Goal: Task Accomplishment & Management: Complete application form

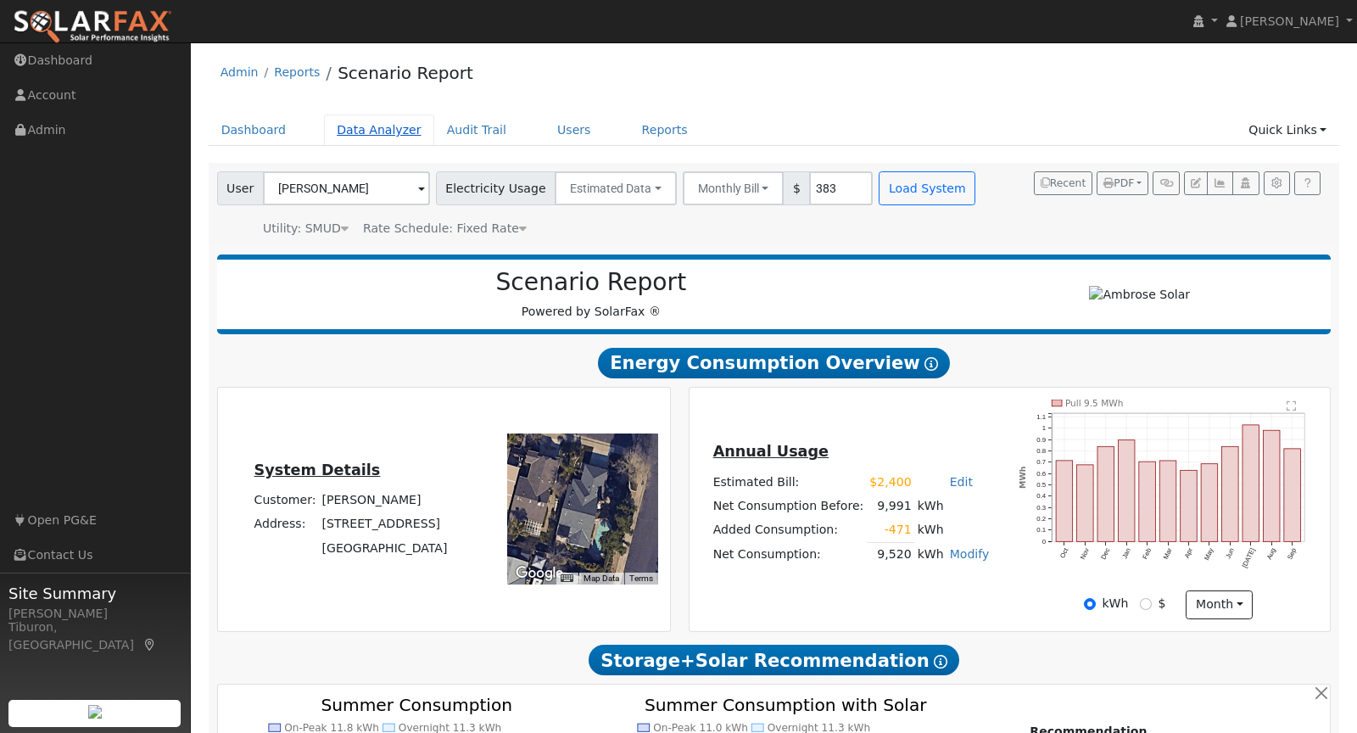
click at [373, 127] on link "Data Analyzer" at bounding box center [379, 130] width 110 height 31
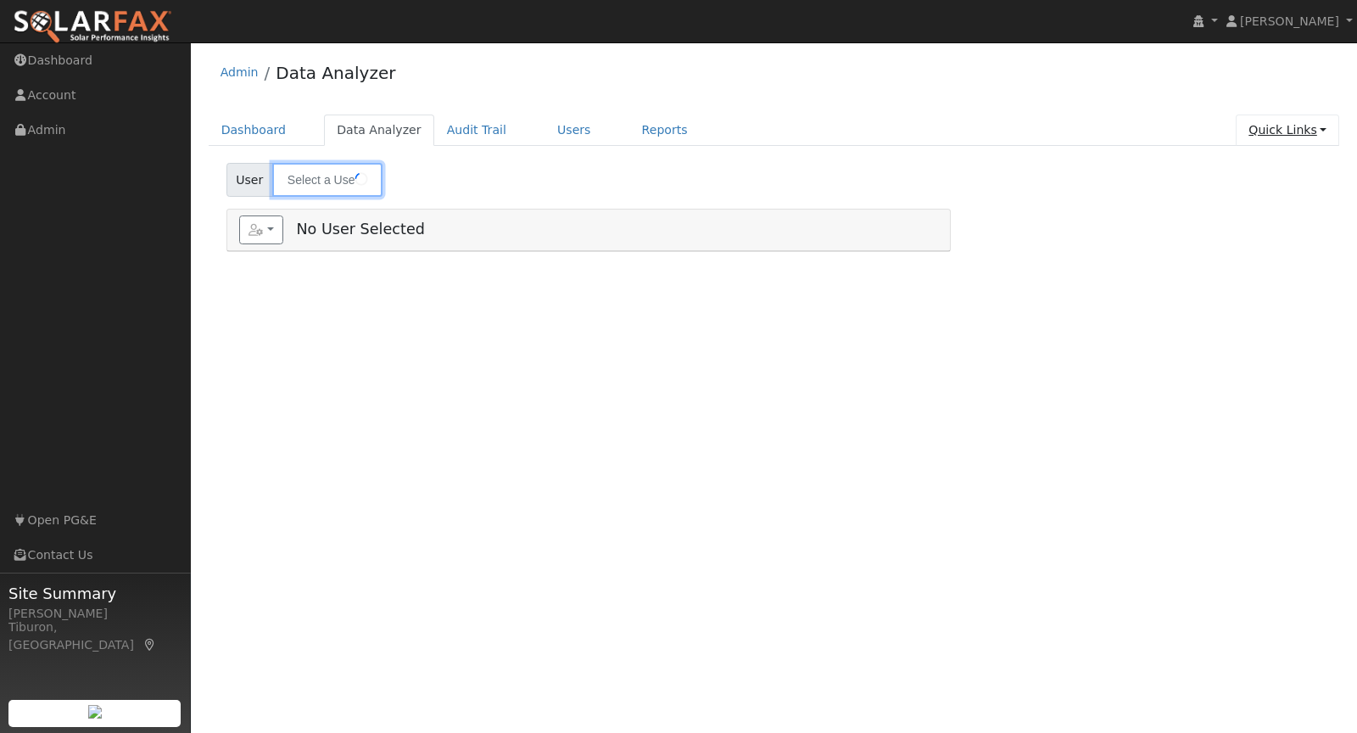
type input "[PERSON_NAME]"
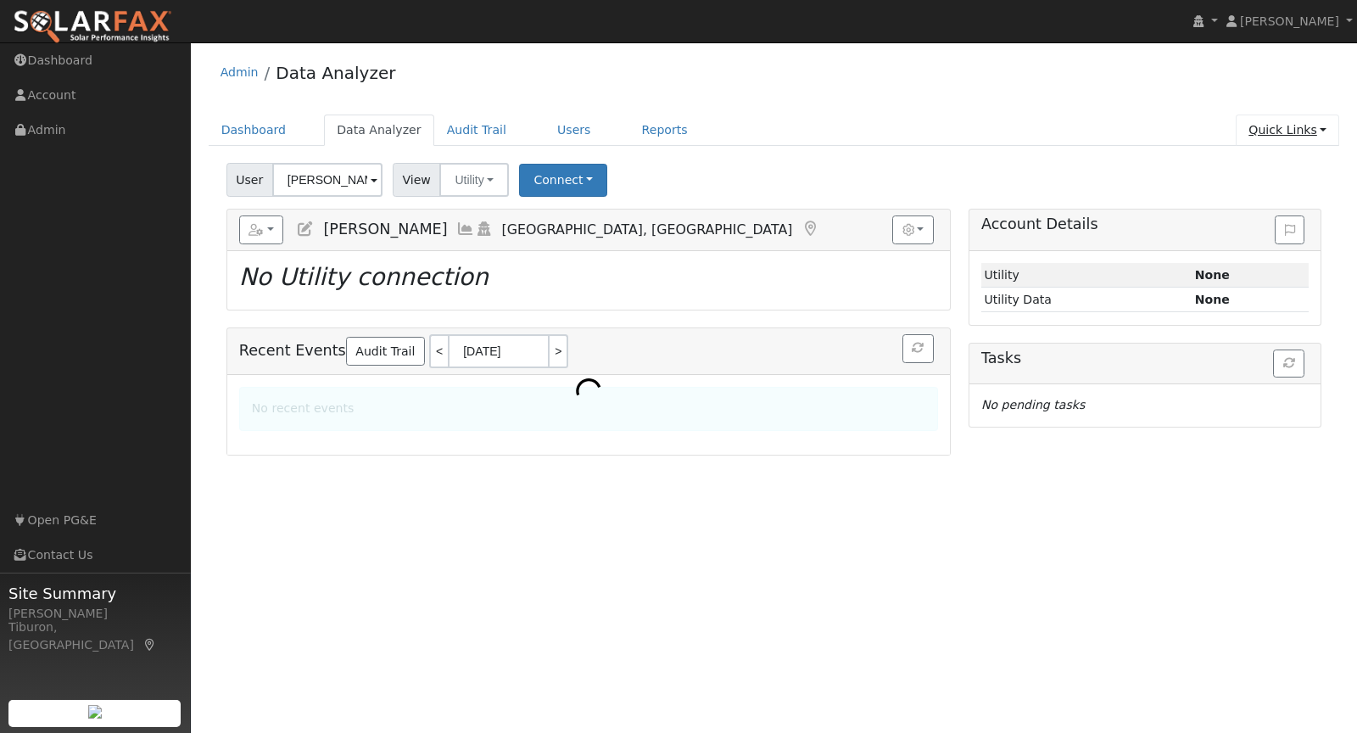
click at [1303, 121] on link "Quick Links" at bounding box center [1287, 130] width 103 height 31
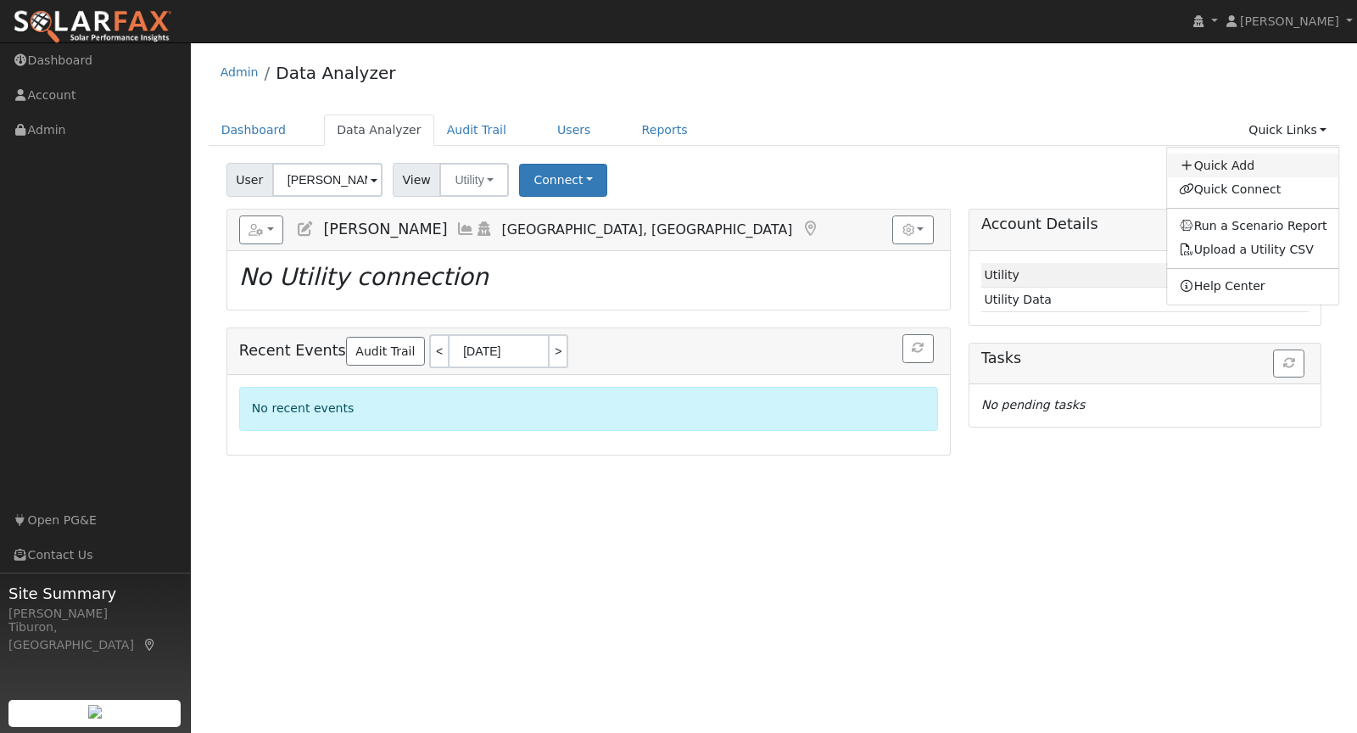
click at [1254, 160] on link "Quick Add" at bounding box center [1253, 166] width 172 height 24
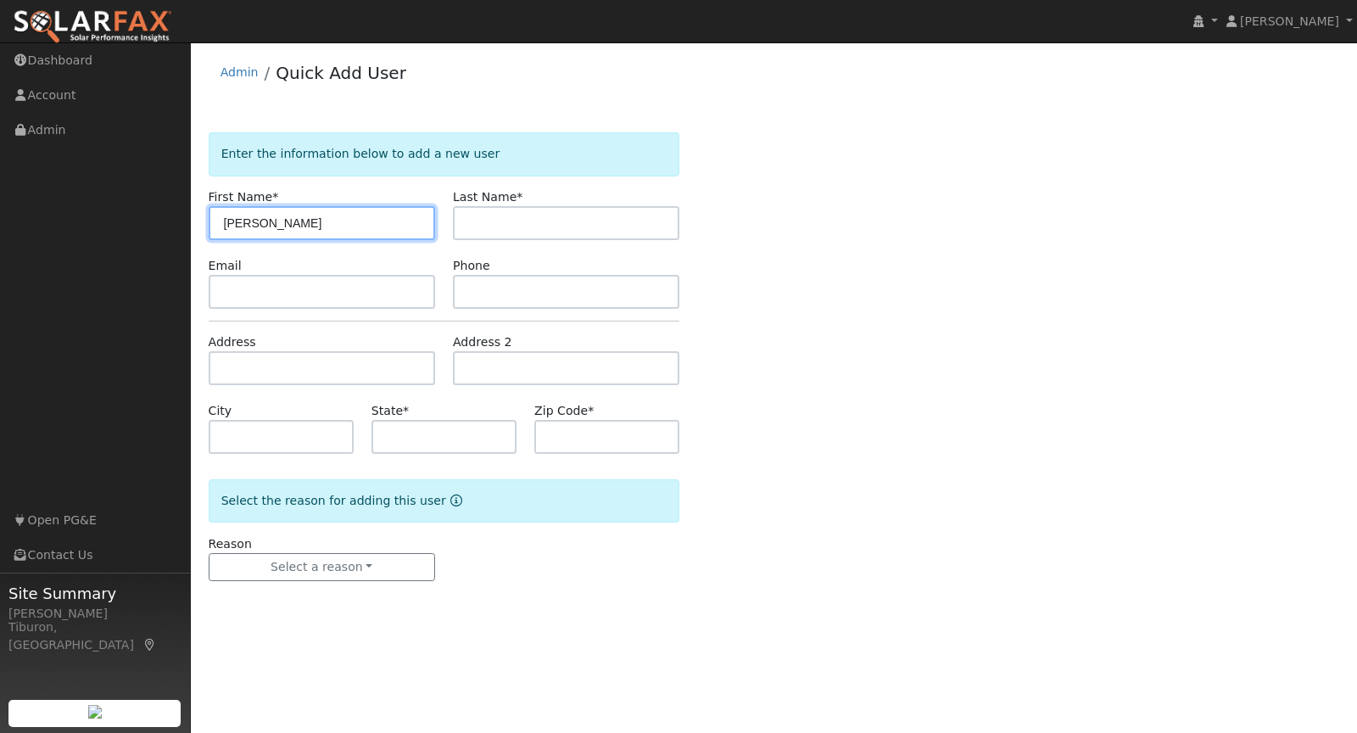
type input "[PERSON_NAME]"
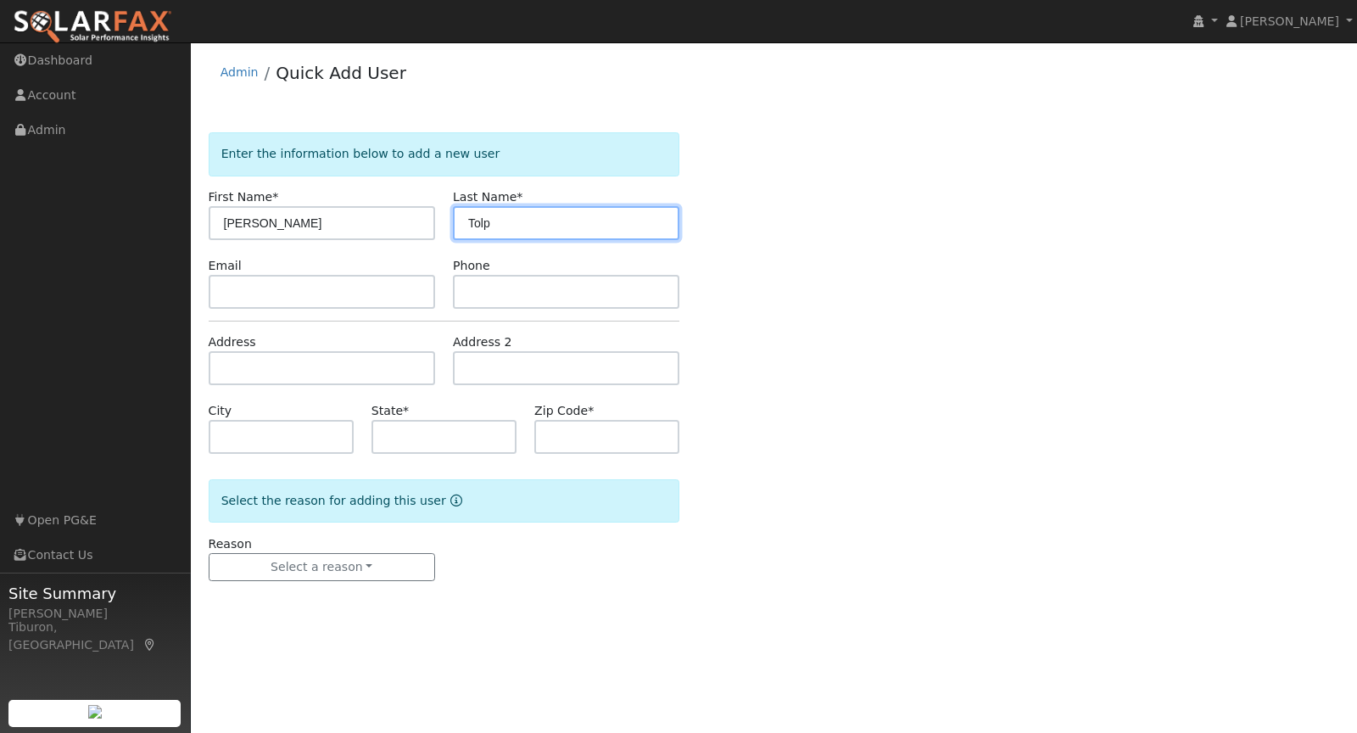
type input "Tolp"
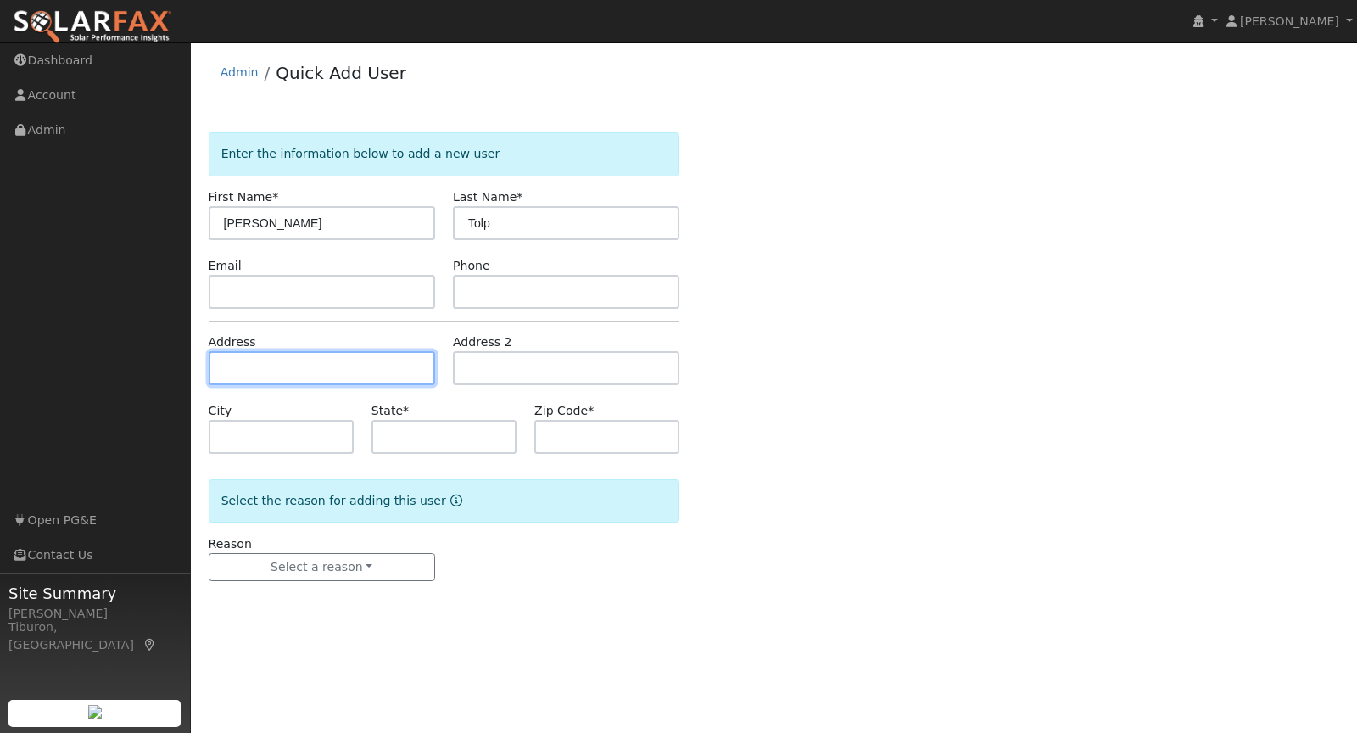
click at [252, 369] on input "text" at bounding box center [322, 368] width 226 height 34
click at [252, 366] on input "text" at bounding box center [322, 368] width 226 height 34
paste input "1171 Plumas Links St, Olivehurst, CA 95961"
type input "1171 Plumas Links Street"
type input "Olivehurst"
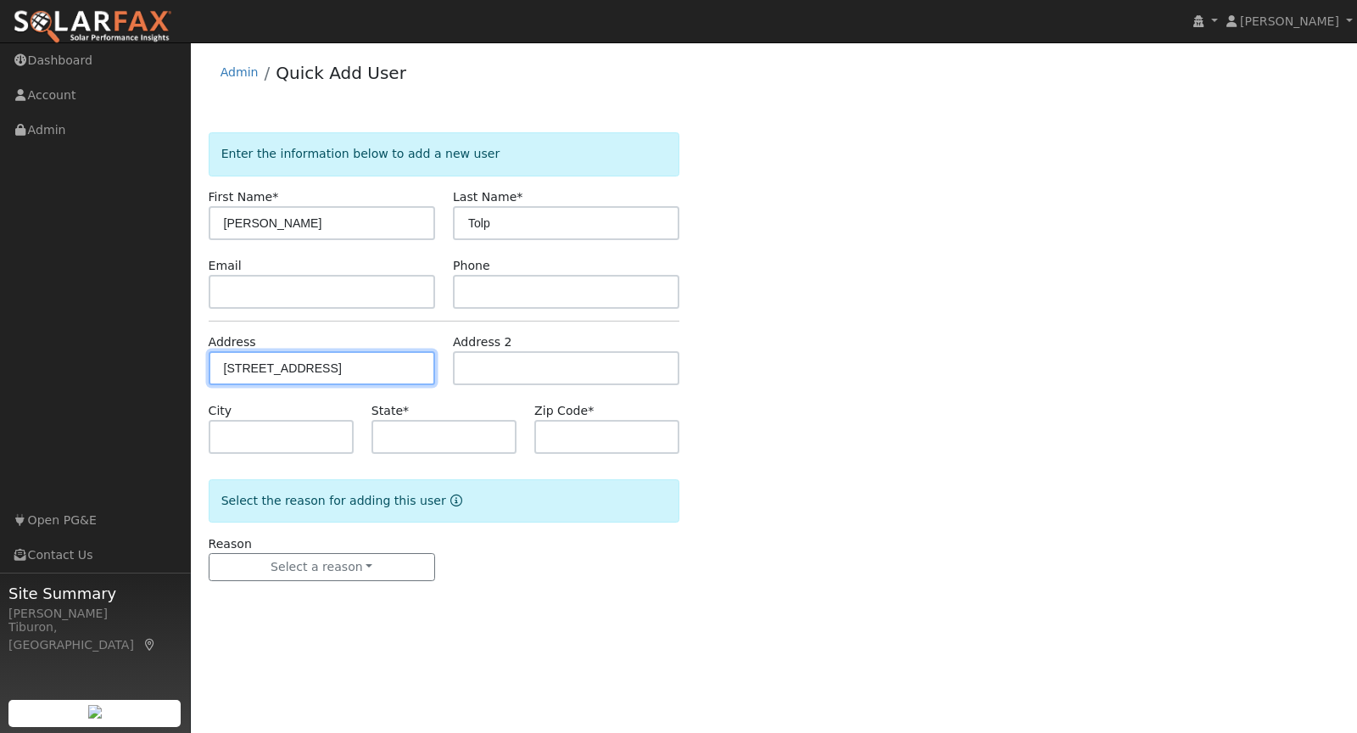
type input "CA"
type input "95961"
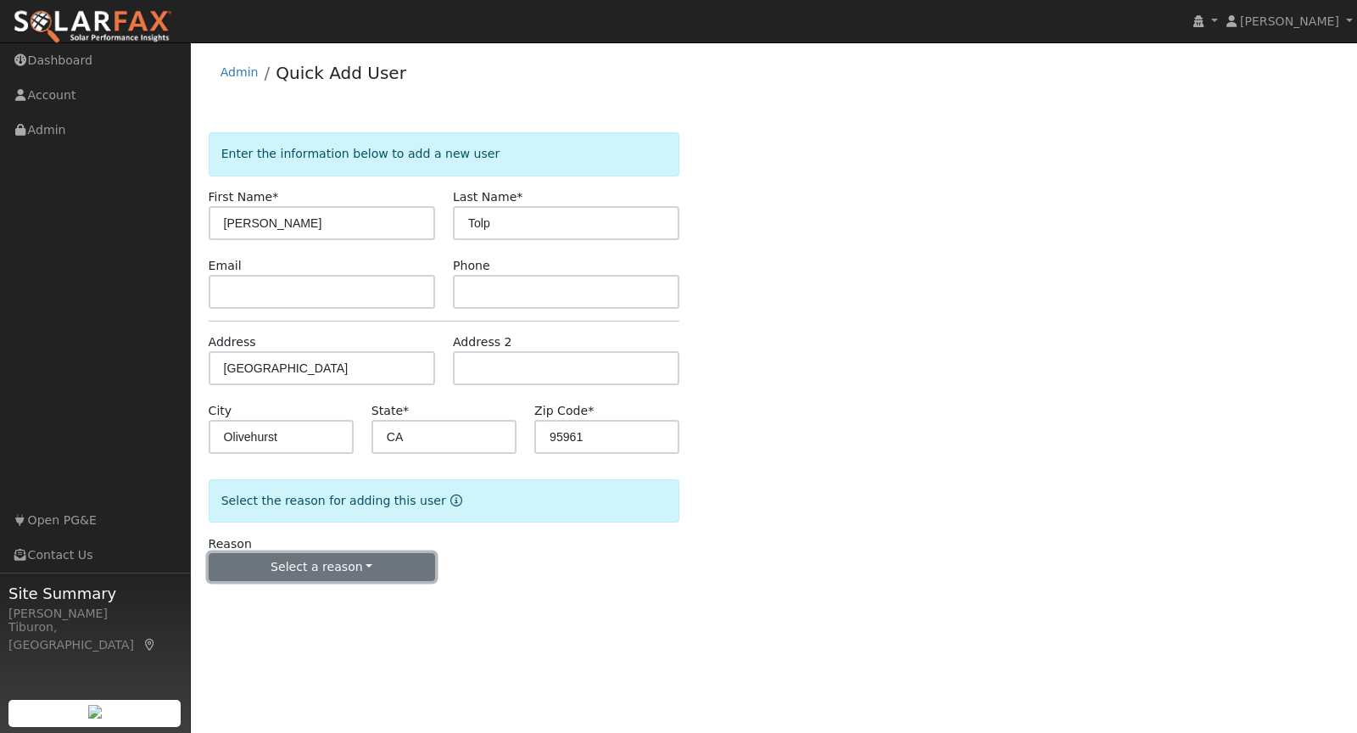
click at [295, 569] on button "Select a reason" at bounding box center [322, 567] width 226 height 29
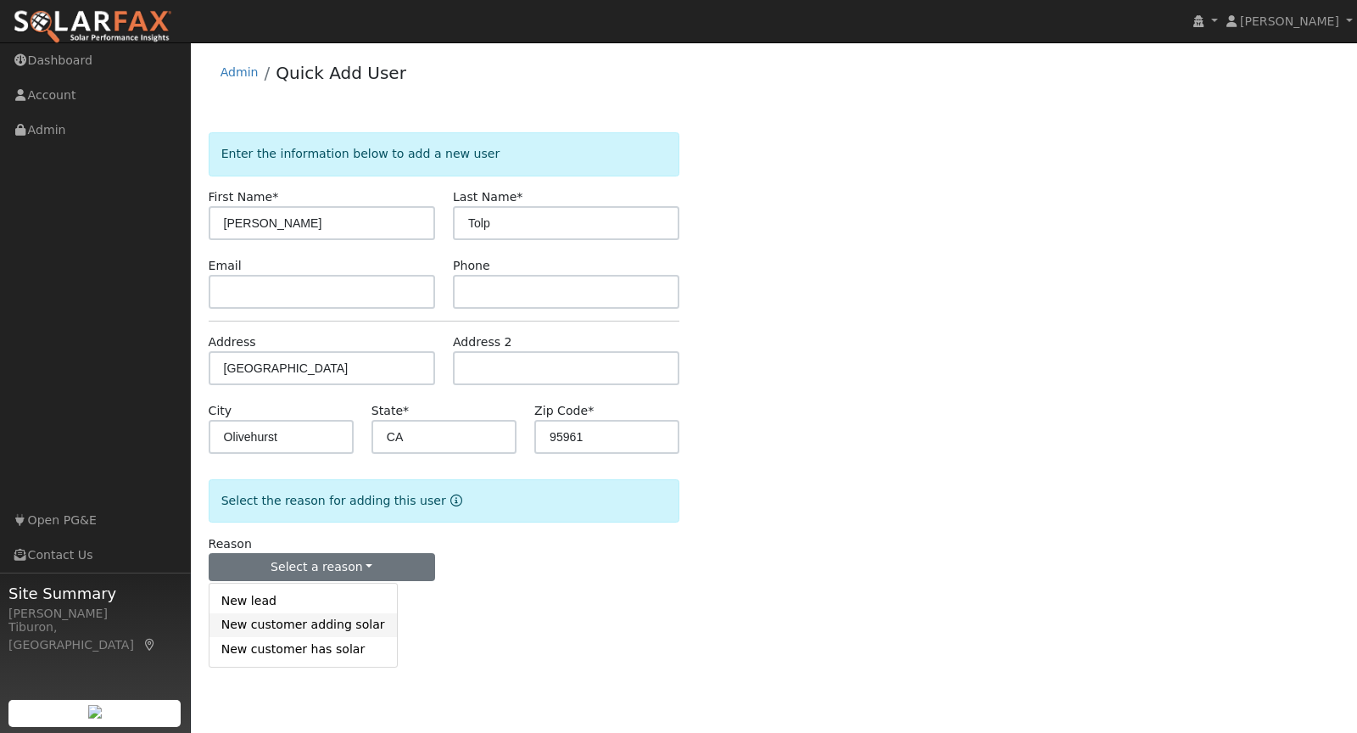
click at [304, 625] on link "New customer adding solar" at bounding box center [302, 625] width 187 height 24
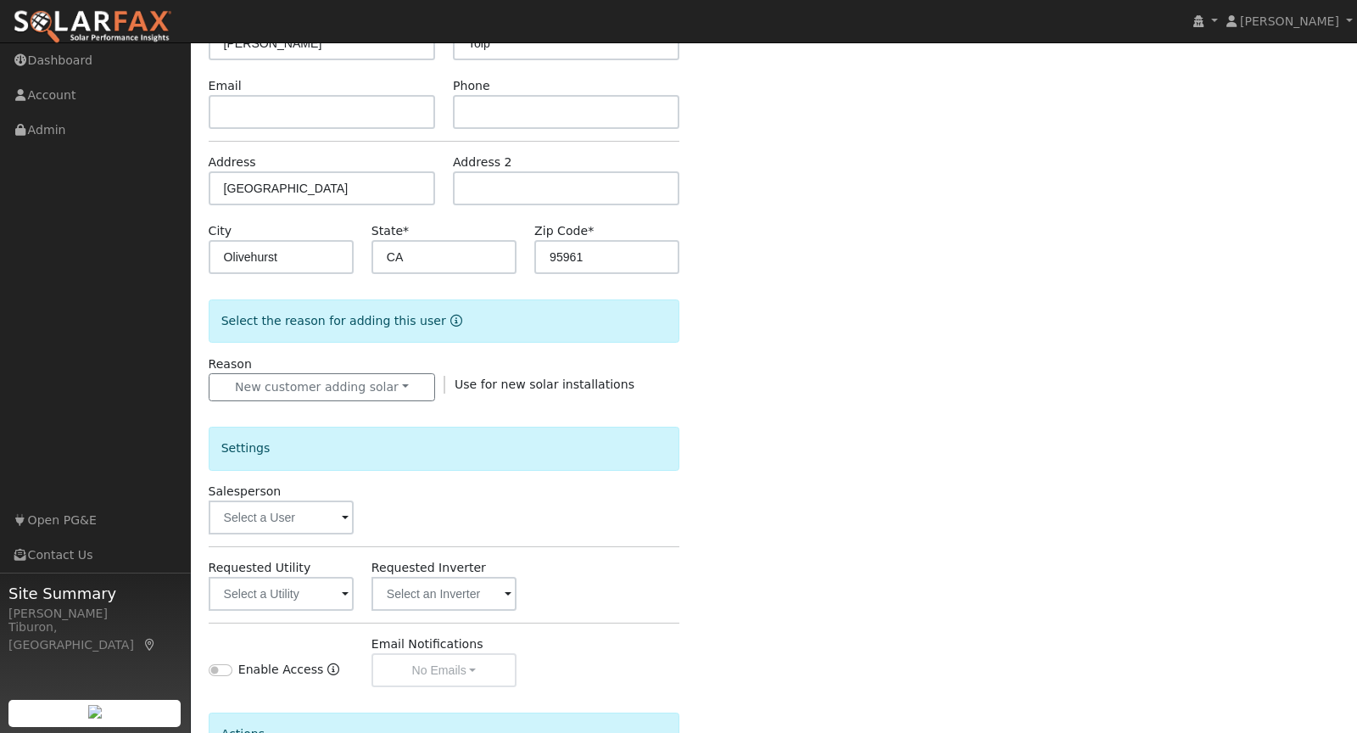
scroll to position [358, 0]
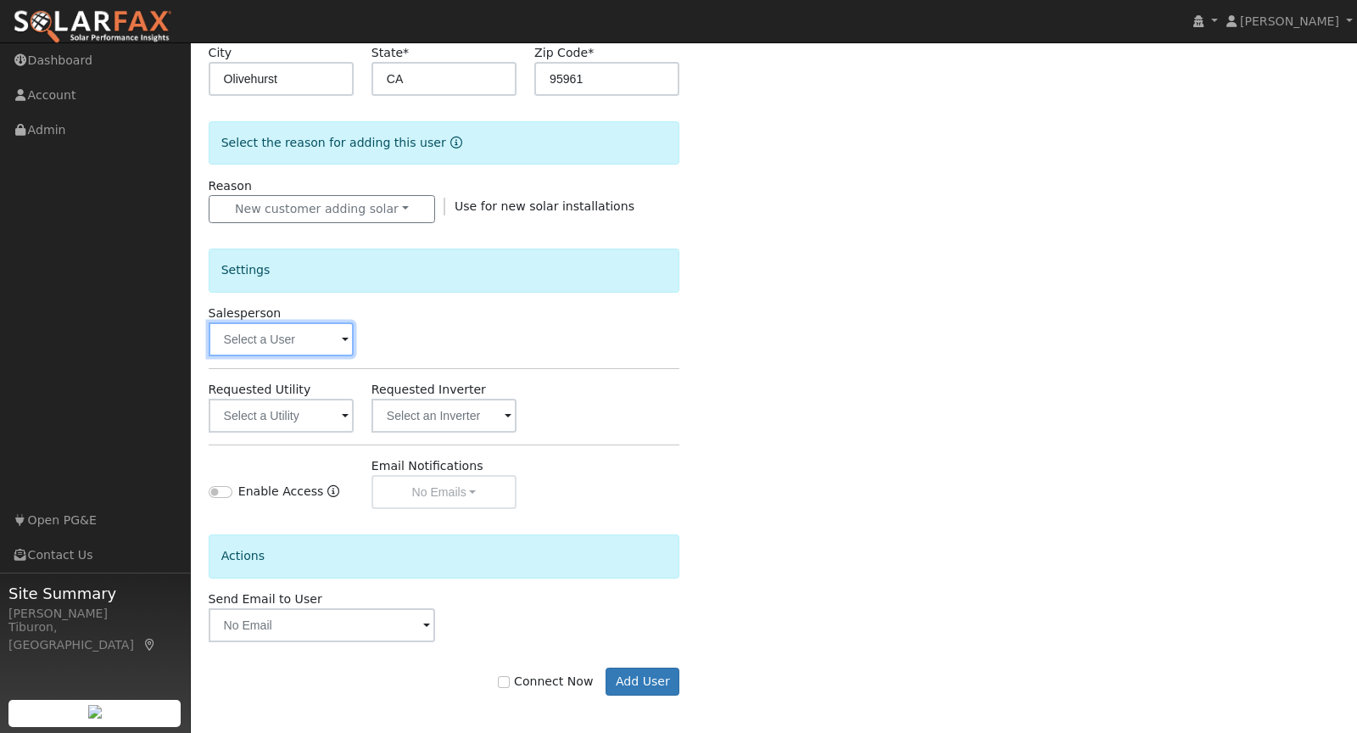
click at [279, 335] on input "text" at bounding box center [281, 339] width 145 height 34
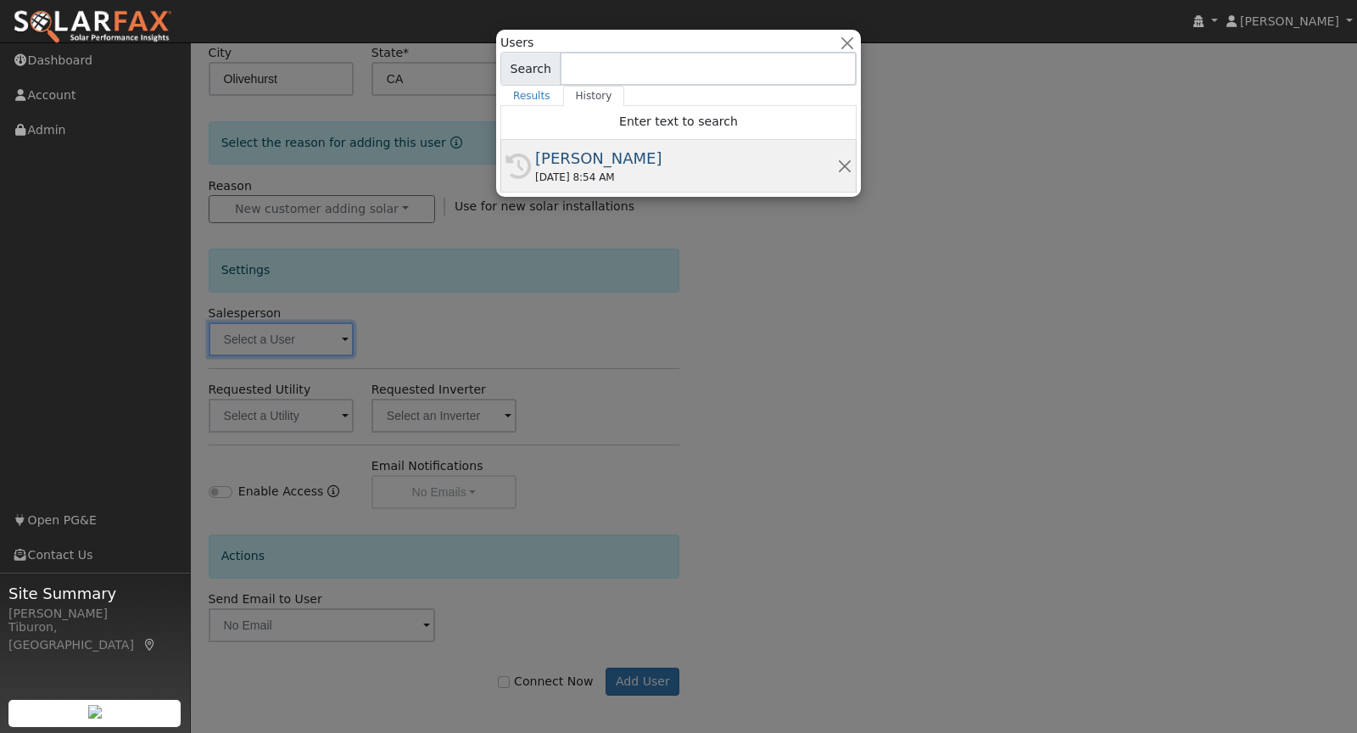
click at [584, 171] on div "10/04/2025 8:54 AM" at bounding box center [686, 177] width 302 height 15
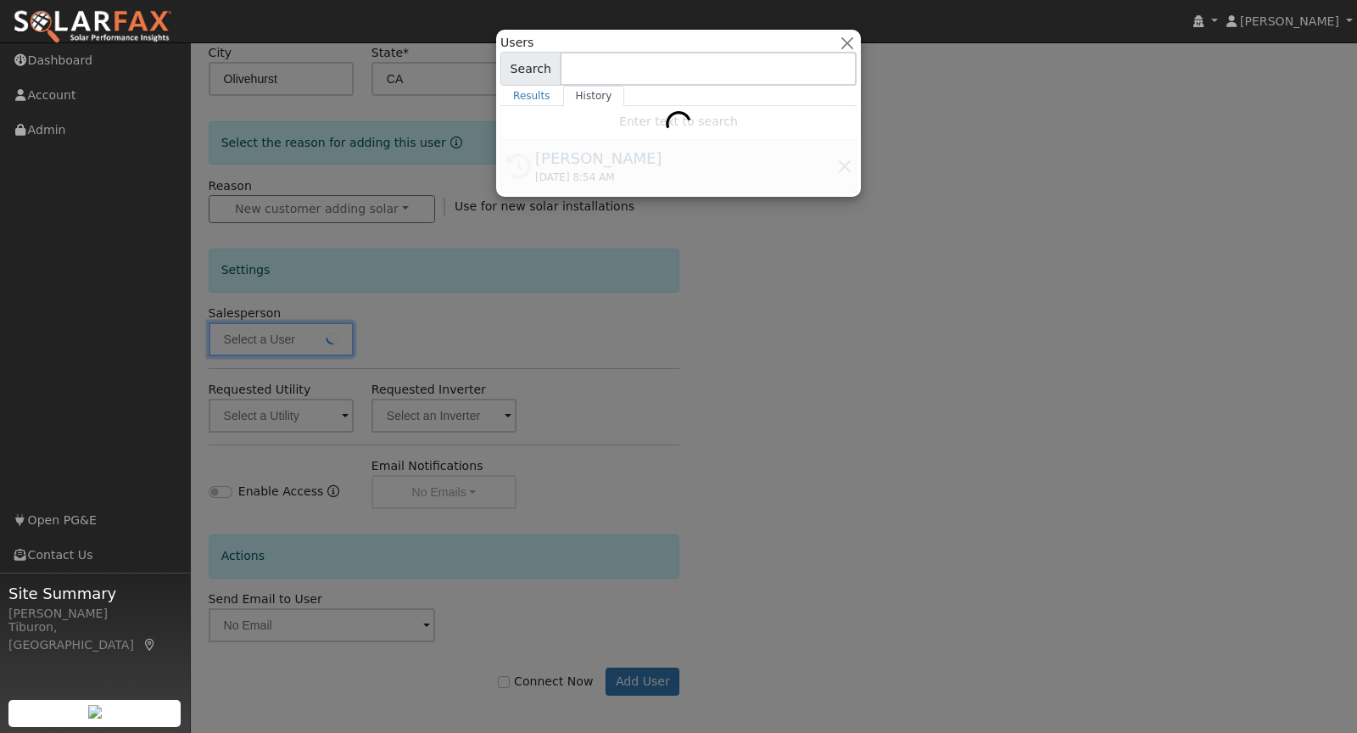
type input "[PERSON_NAME]"
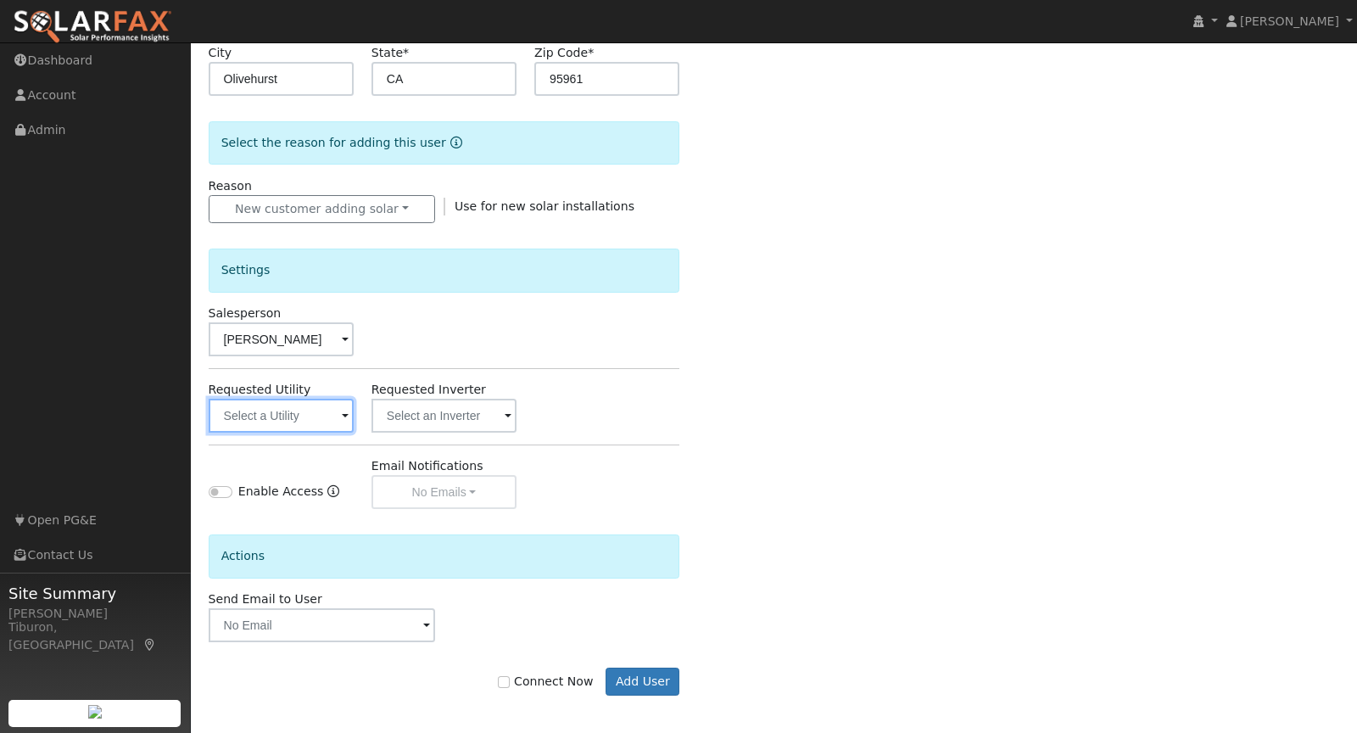
click at [289, 415] on input "text" at bounding box center [281, 416] width 145 height 34
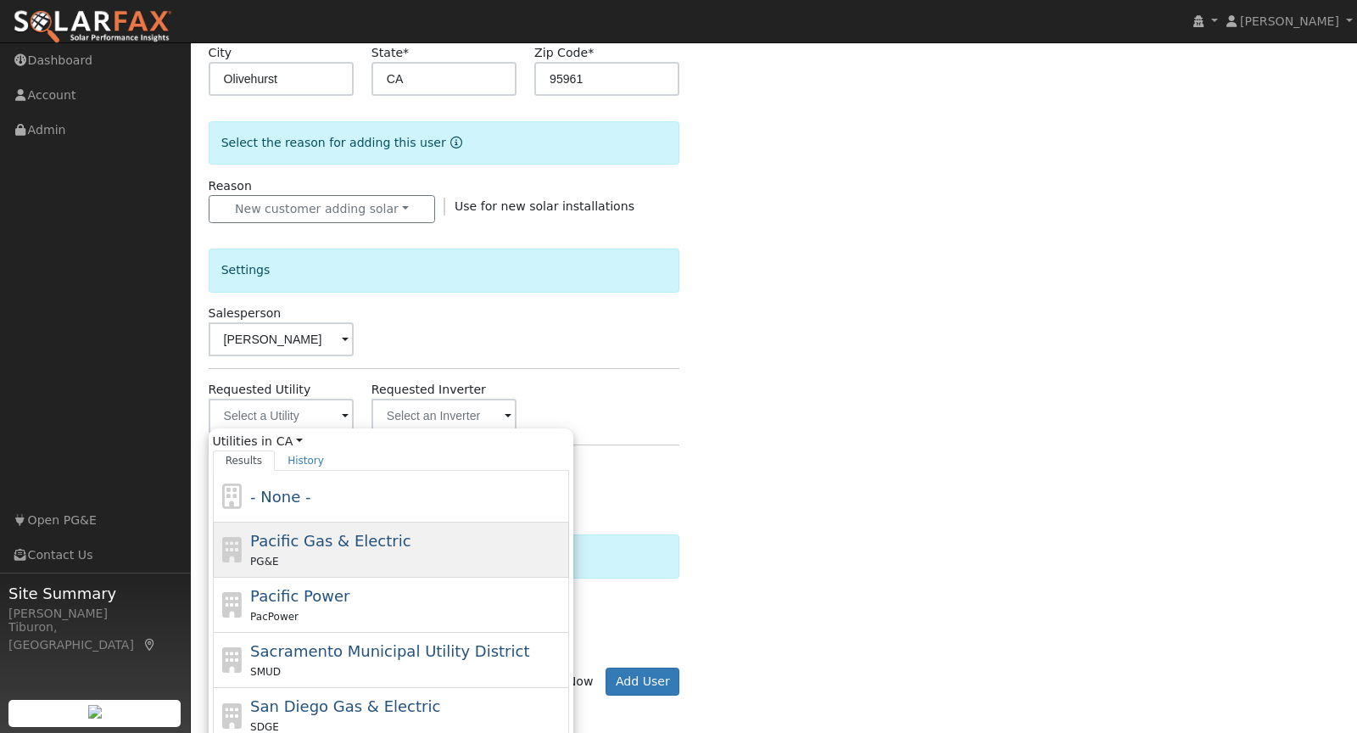
click at [298, 546] on div "Pacific Gas & Electric PG&E" at bounding box center [407, 549] width 315 height 41
type input "Pacific Gas & Electric"
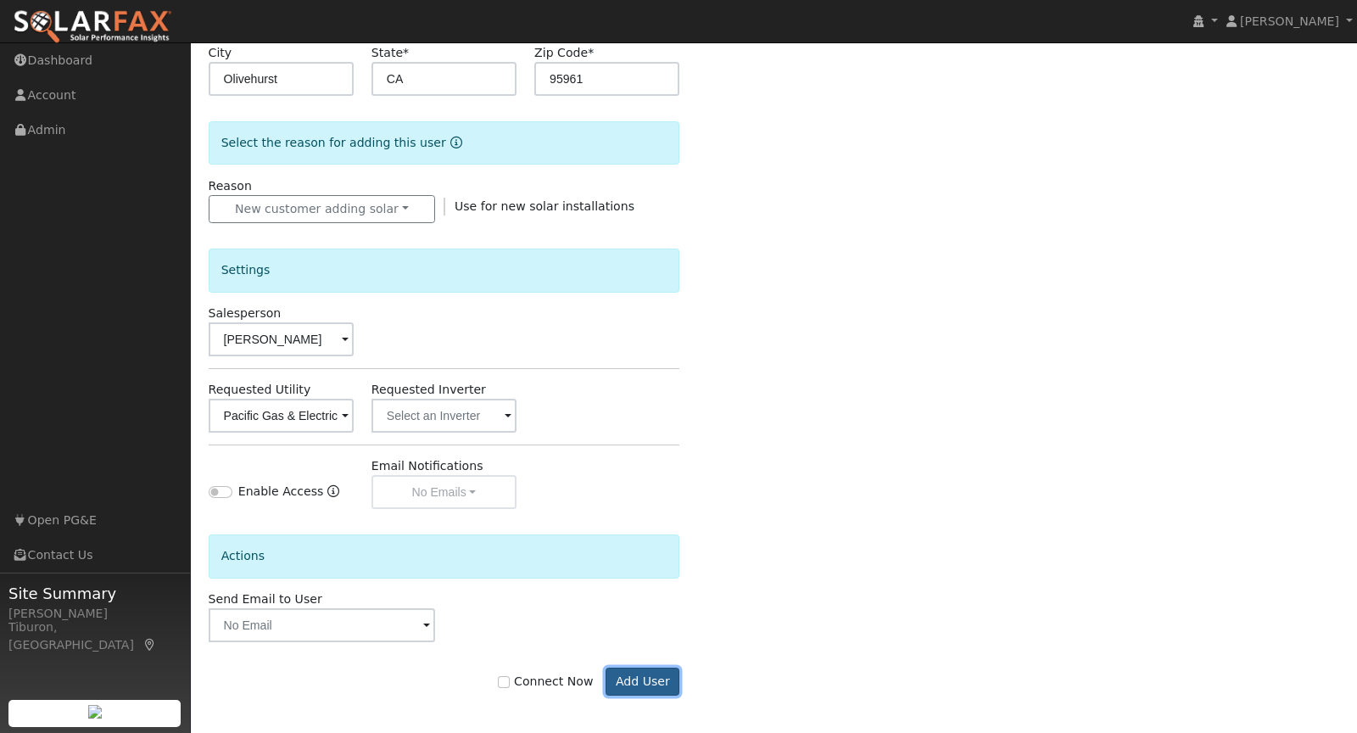
click at [651, 673] on button "Add User" at bounding box center [643, 681] width 74 height 29
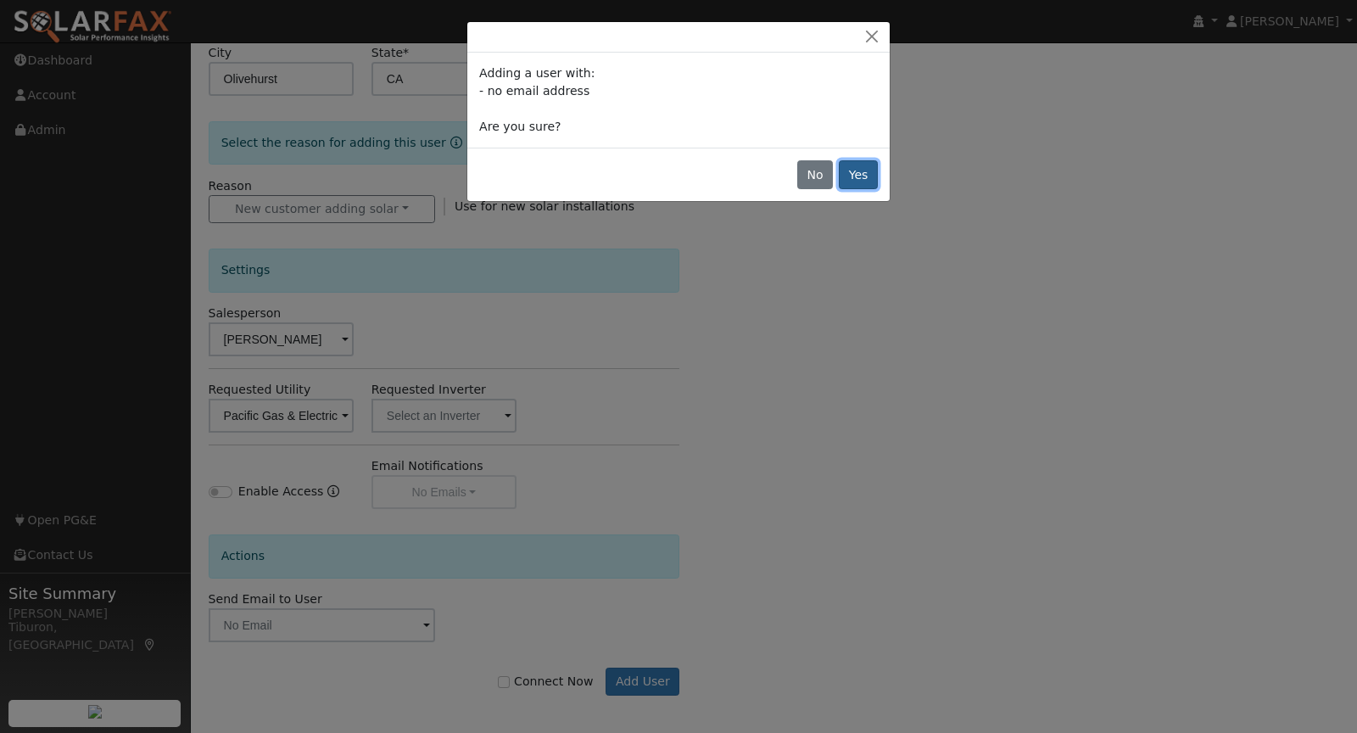
click at [861, 186] on button "Yes" at bounding box center [858, 174] width 39 height 29
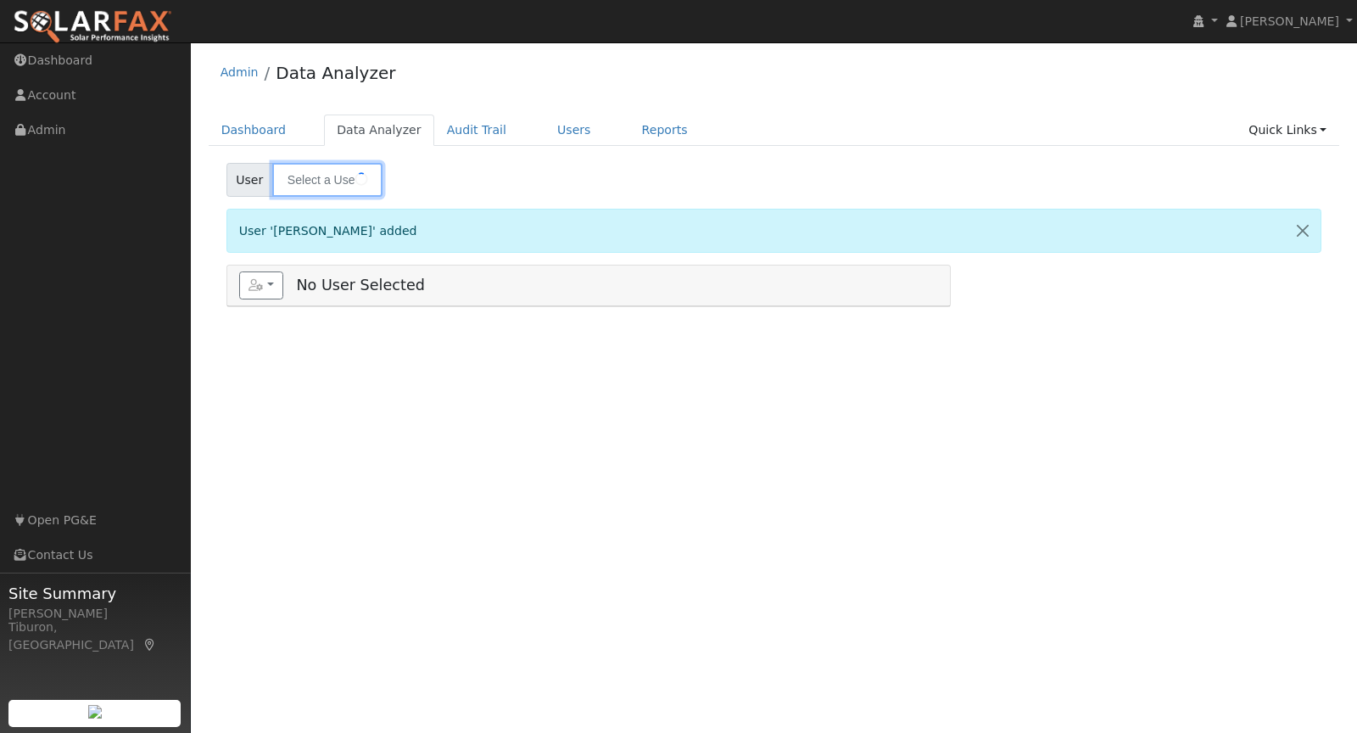
type input "Justin Tolp"
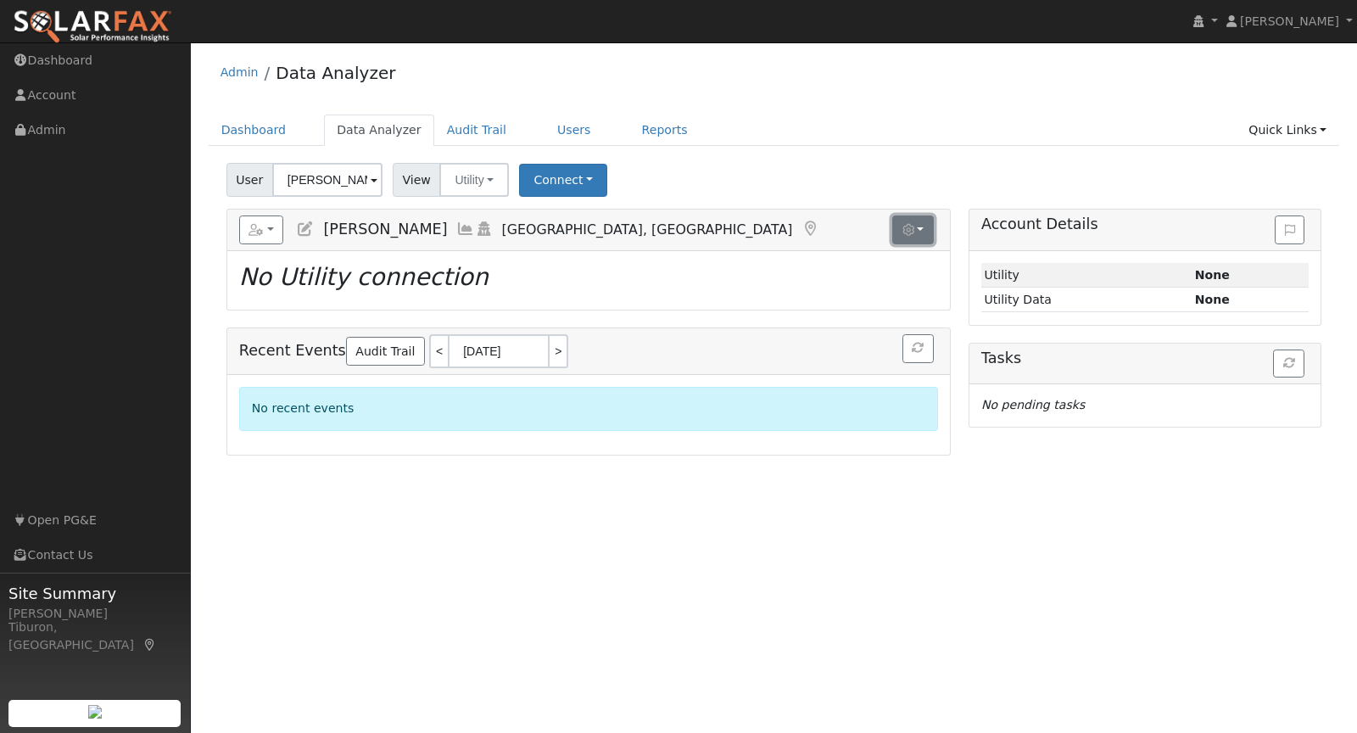
click at [914, 230] on icon "button" at bounding box center [908, 230] width 12 height 12
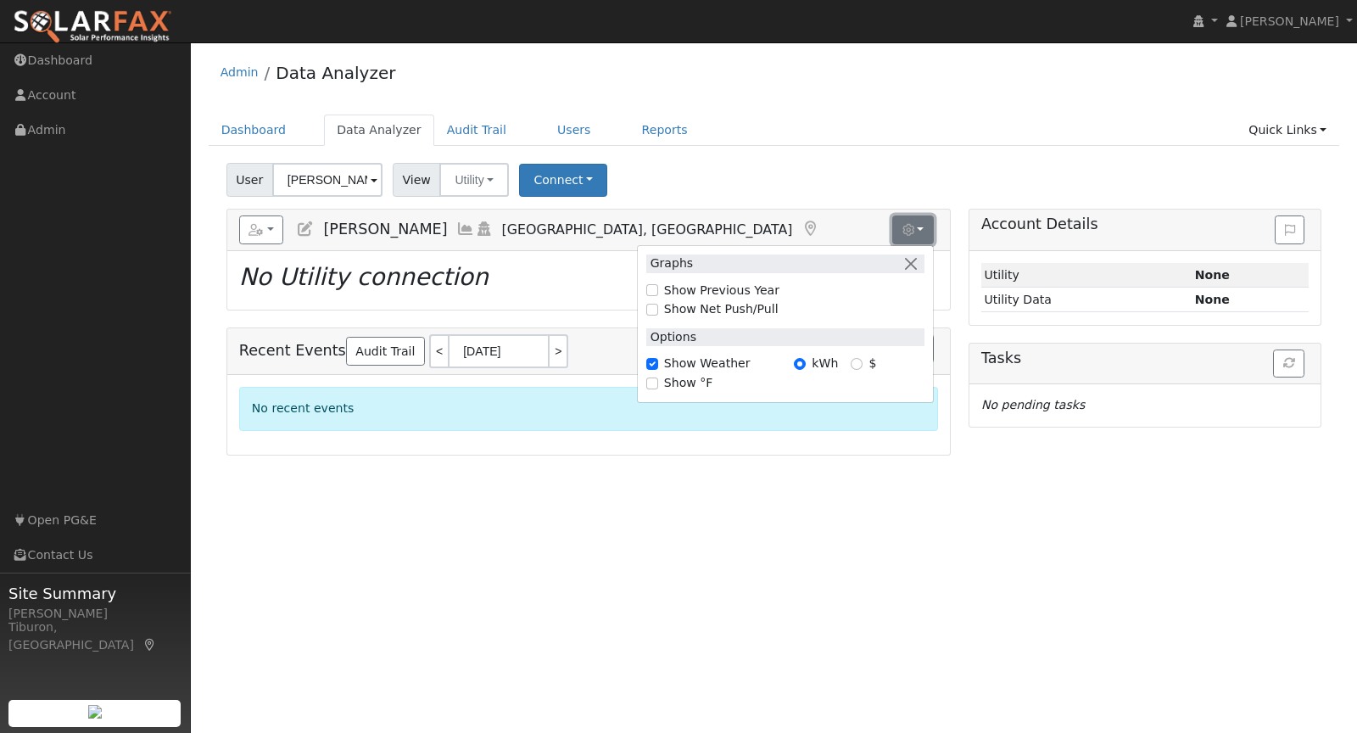
click at [914, 230] on icon "button" at bounding box center [908, 230] width 12 height 12
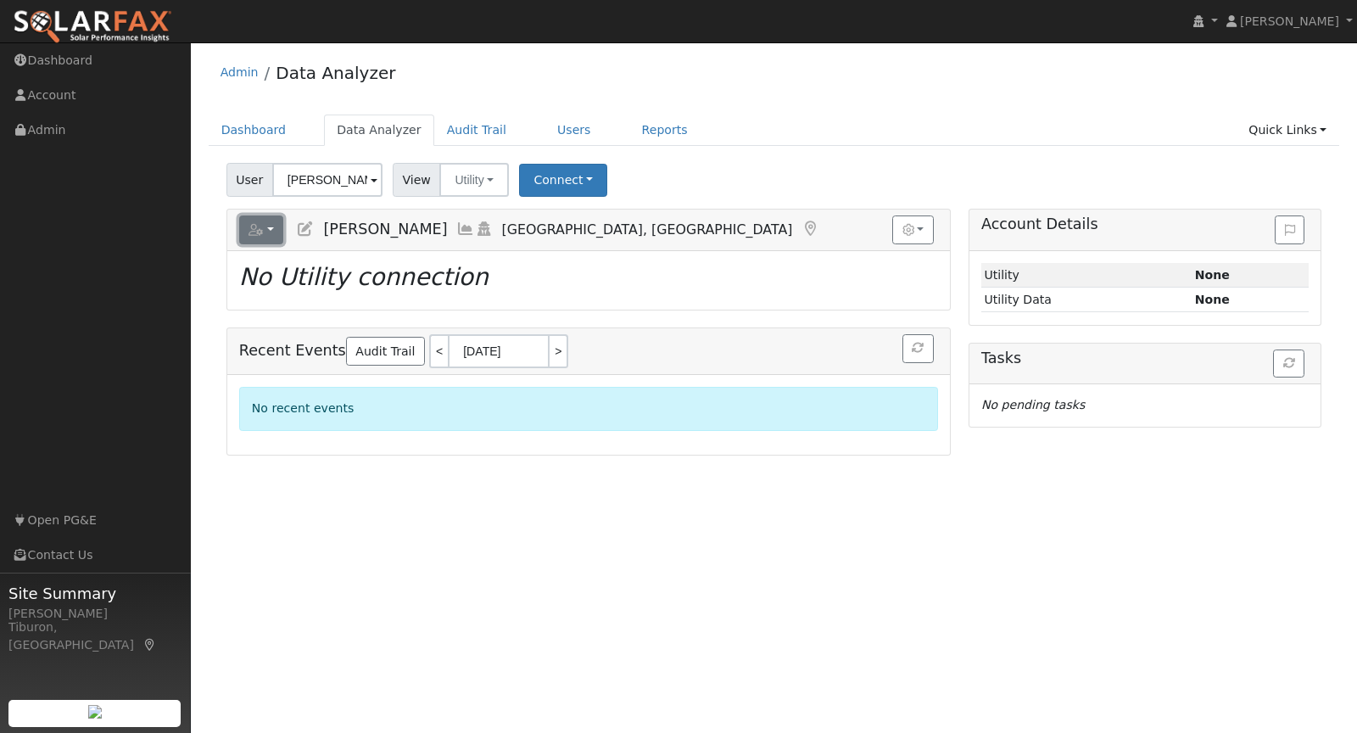
click at [261, 225] on icon "button" at bounding box center [256, 230] width 15 height 12
click at [1304, 132] on link "Quick Links" at bounding box center [1287, 130] width 103 height 31
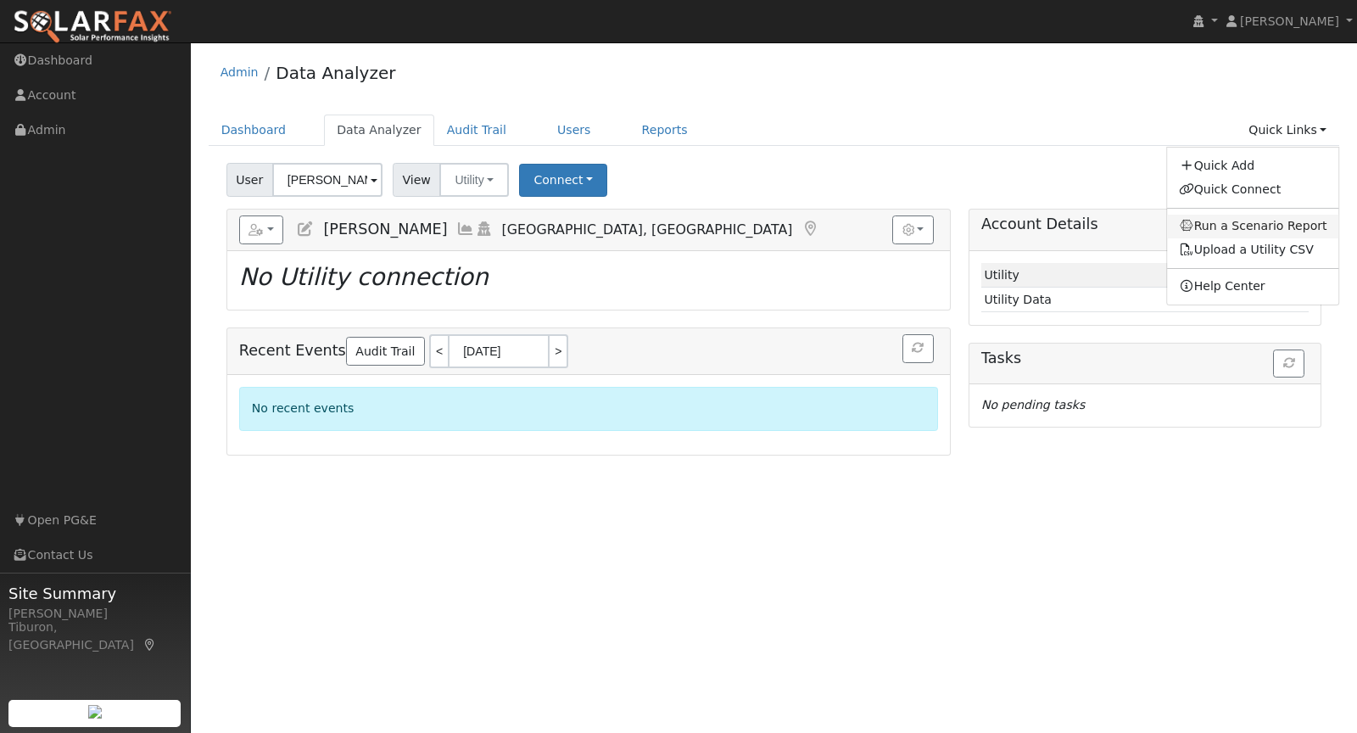
click at [1255, 222] on link "Run a Scenario Report" at bounding box center [1253, 227] width 172 height 24
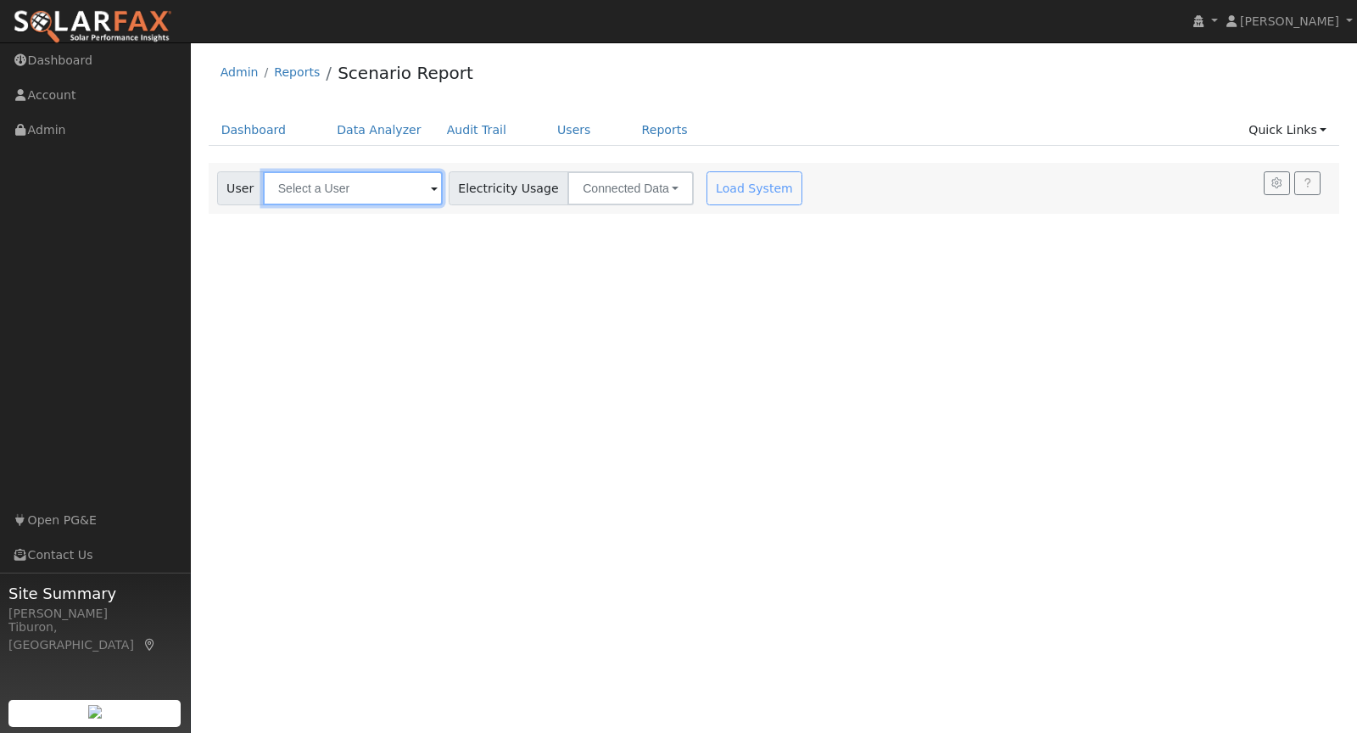
click at [349, 191] on input "text" at bounding box center [353, 188] width 180 height 34
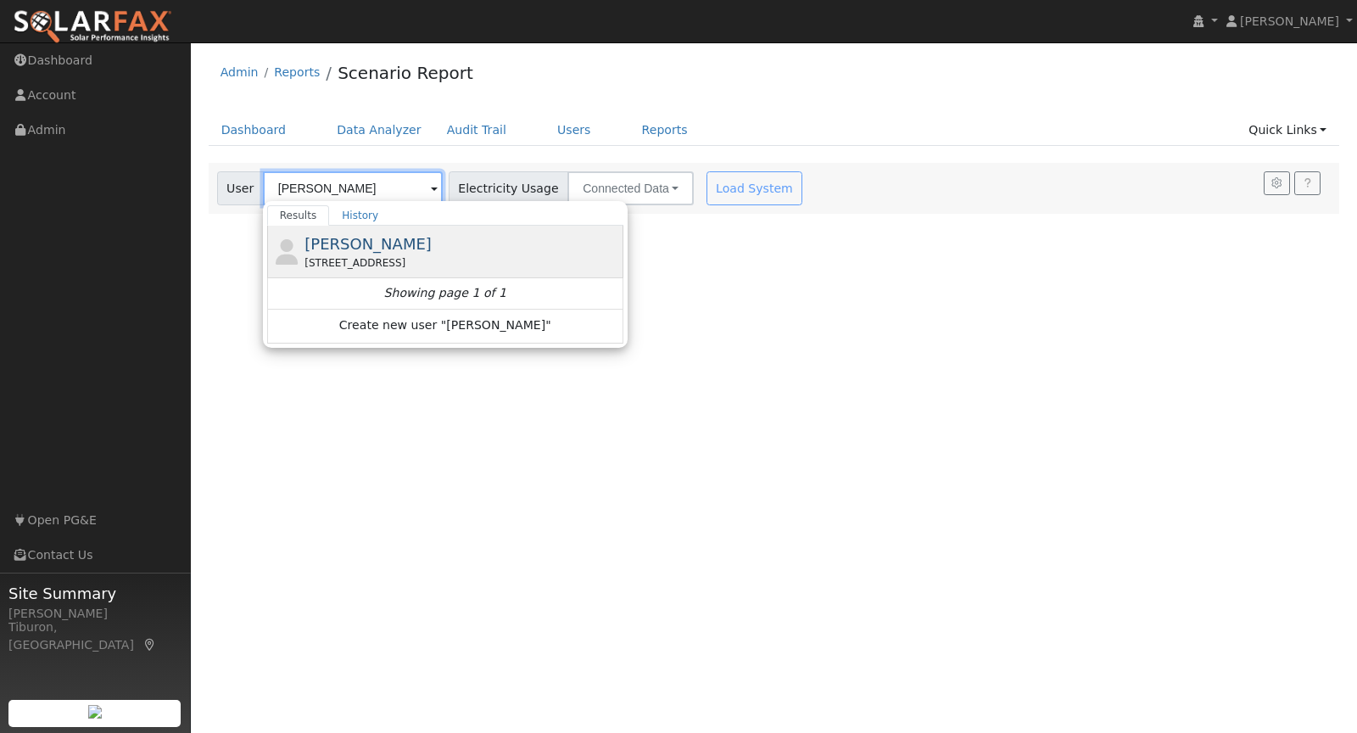
type input "[PERSON_NAME]"
click at [364, 236] on span "[PERSON_NAME]" at bounding box center [367, 244] width 127 height 18
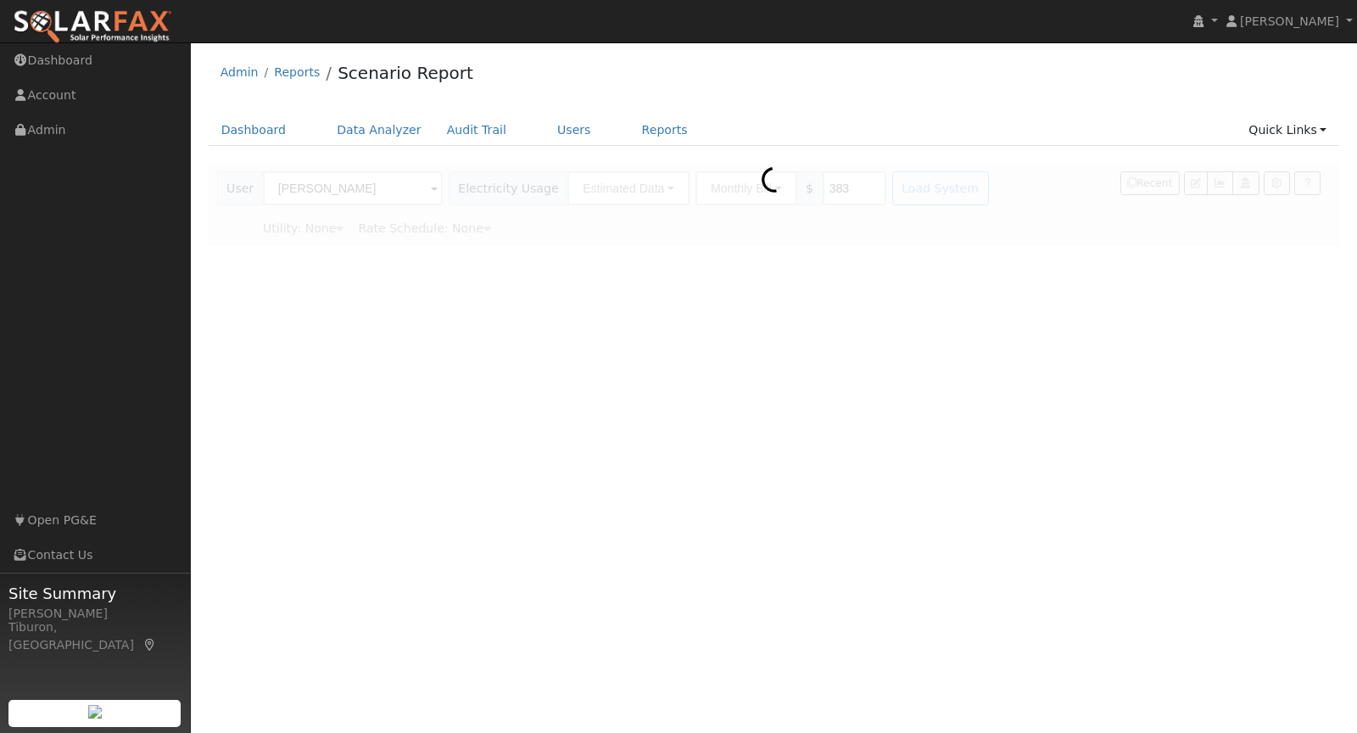
type input "Pacific Gas & Electric"
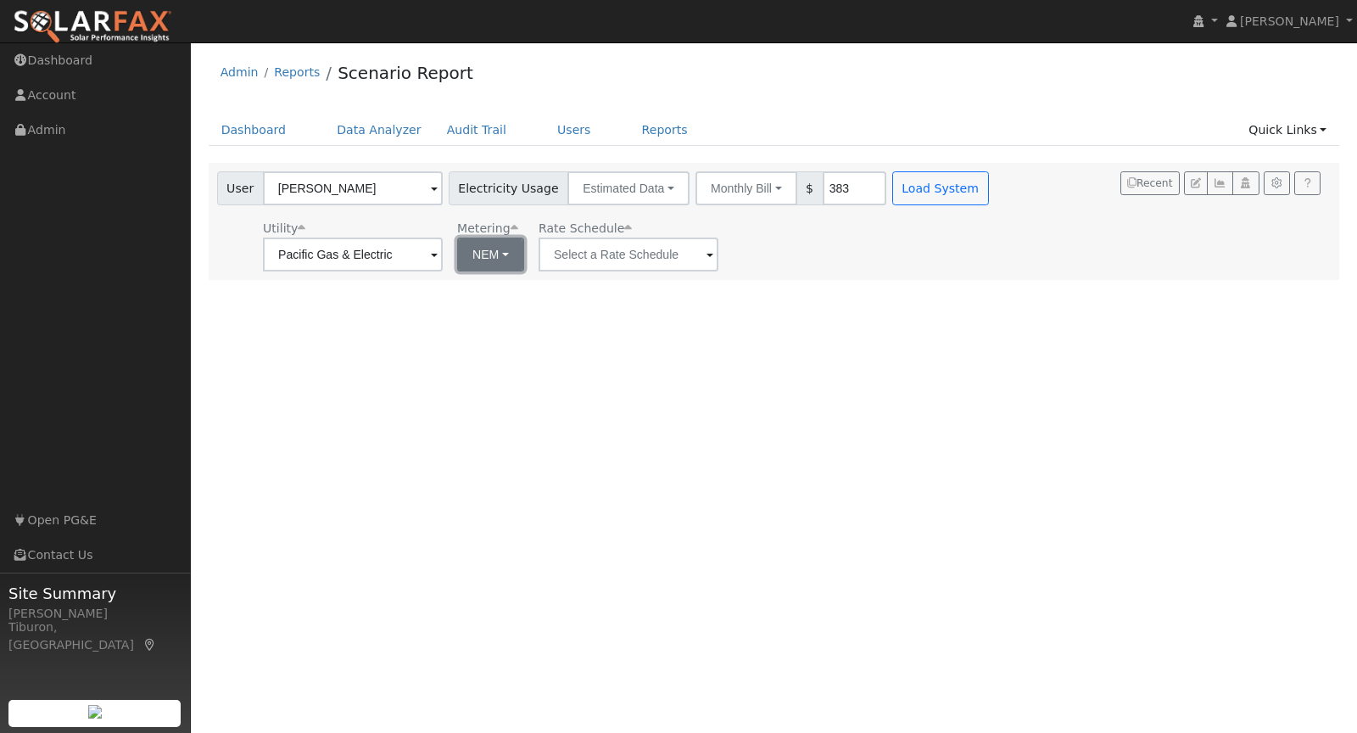
click at [480, 260] on button "NEM" at bounding box center [490, 254] width 67 height 34
click at [482, 313] on link "NBT" at bounding box center [497, 316] width 118 height 24
click at [457, 242] on button "NBT" at bounding box center [489, 254] width 64 height 34
click at [472, 288] on link "NEM" at bounding box center [497, 292] width 118 height 24
click at [592, 250] on input "E-ELEC" at bounding box center [629, 254] width 180 height 34
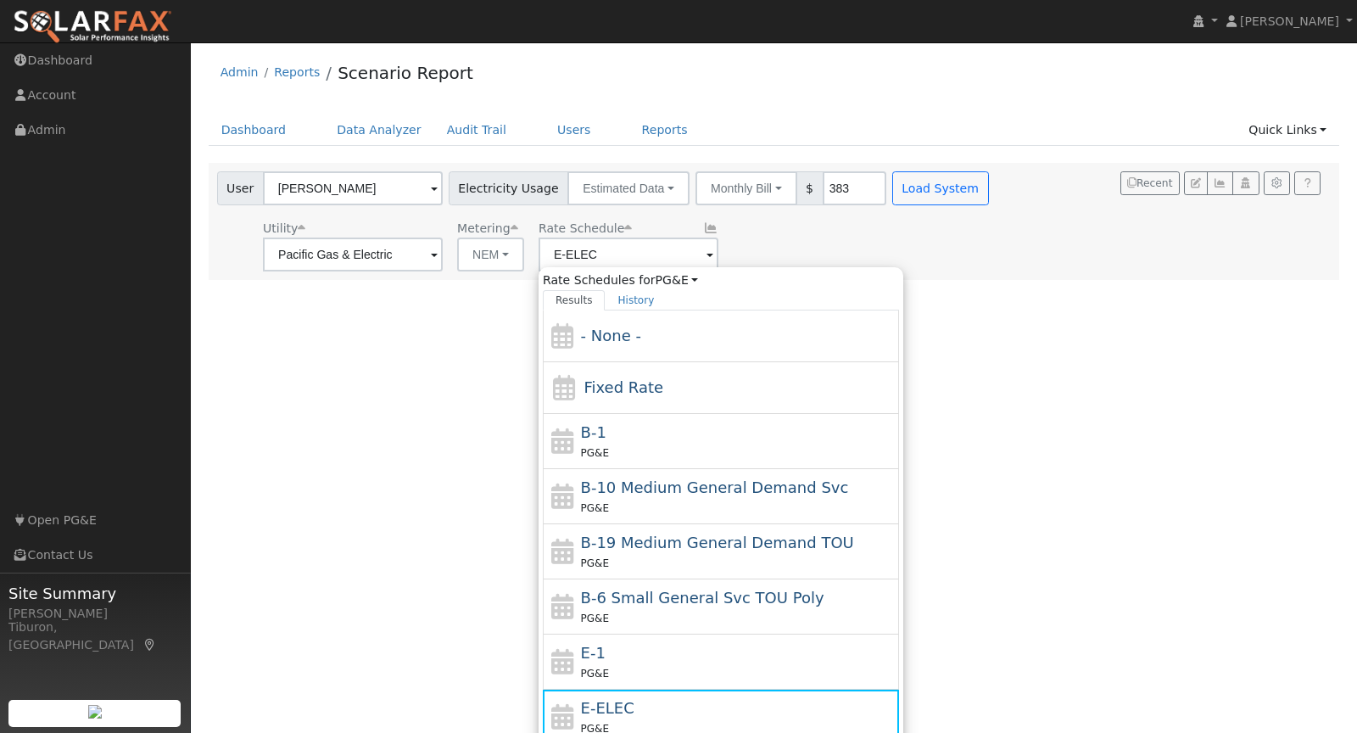
click at [422, 369] on div "User Profile First name Last name Email Email Notifications No Emails No Emails…" at bounding box center [774, 387] width 1166 height 690
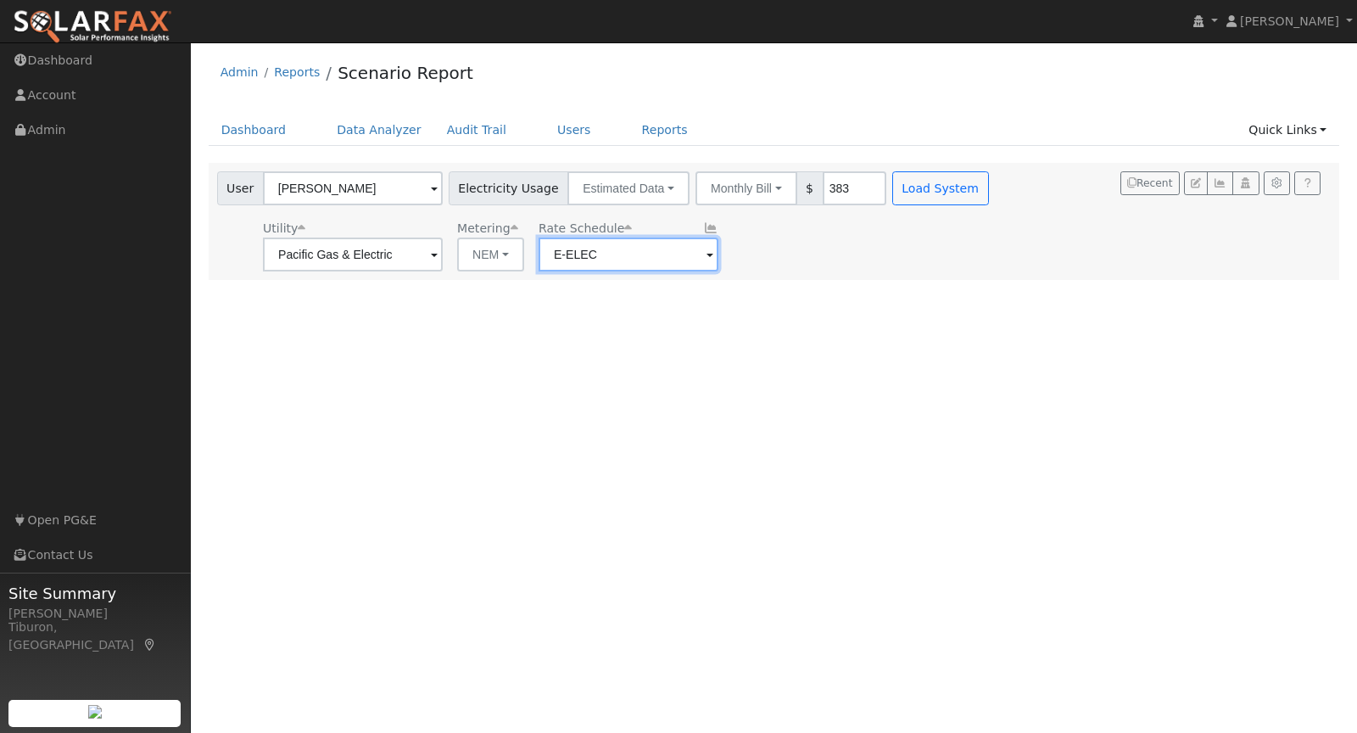
click at [573, 259] on input "E-ELEC" at bounding box center [629, 254] width 180 height 34
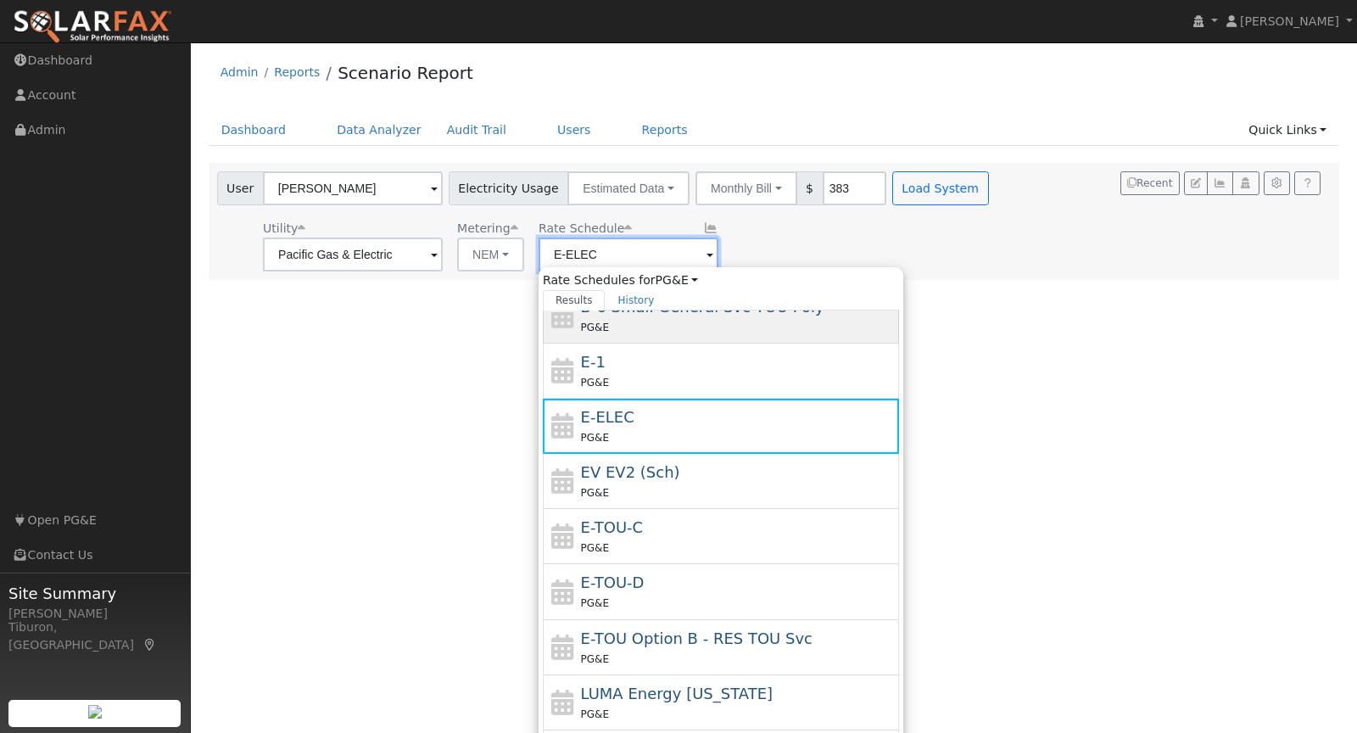
scroll to position [24, 0]
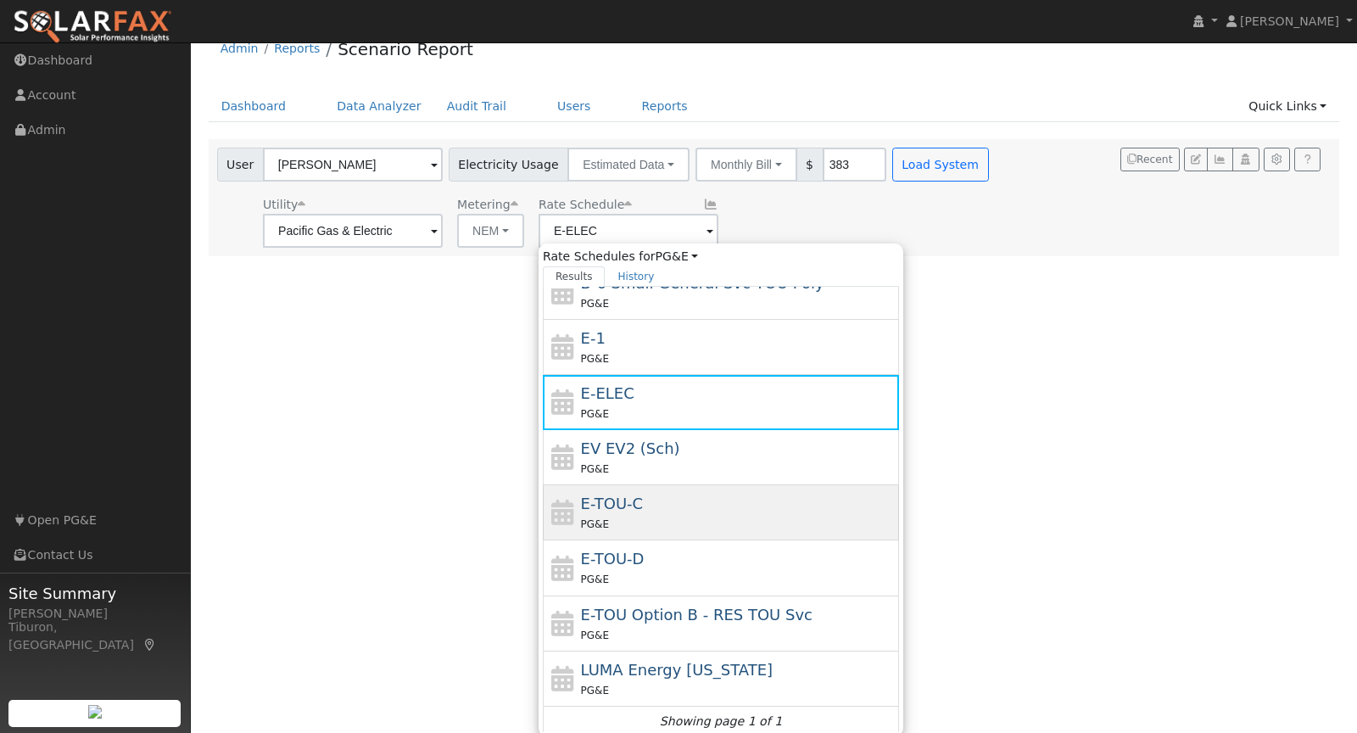
click at [644, 515] on div "PG&E" at bounding box center [738, 524] width 315 height 18
type input "E-TOU-C"
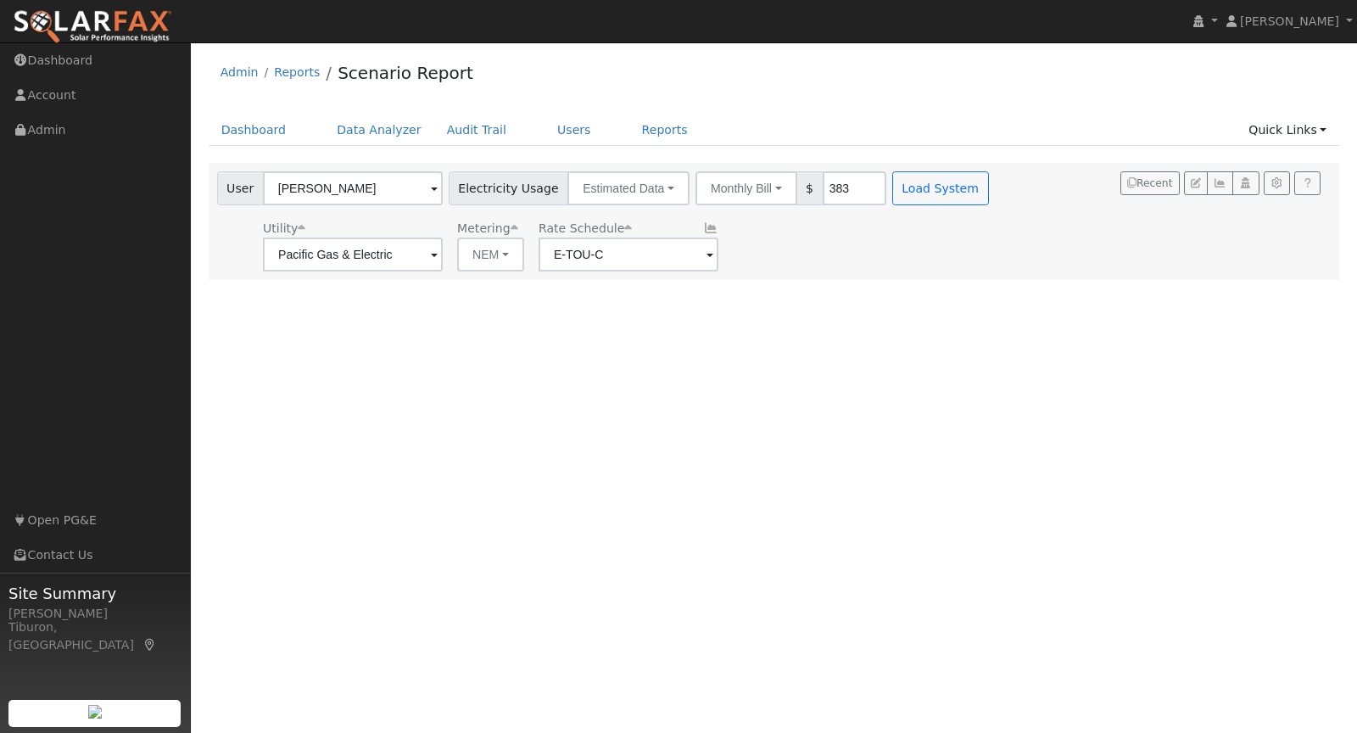
scroll to position [0, 0]
click at [467, 254] on button "NEM" at bounding box center [490, 254] width 67 height 34
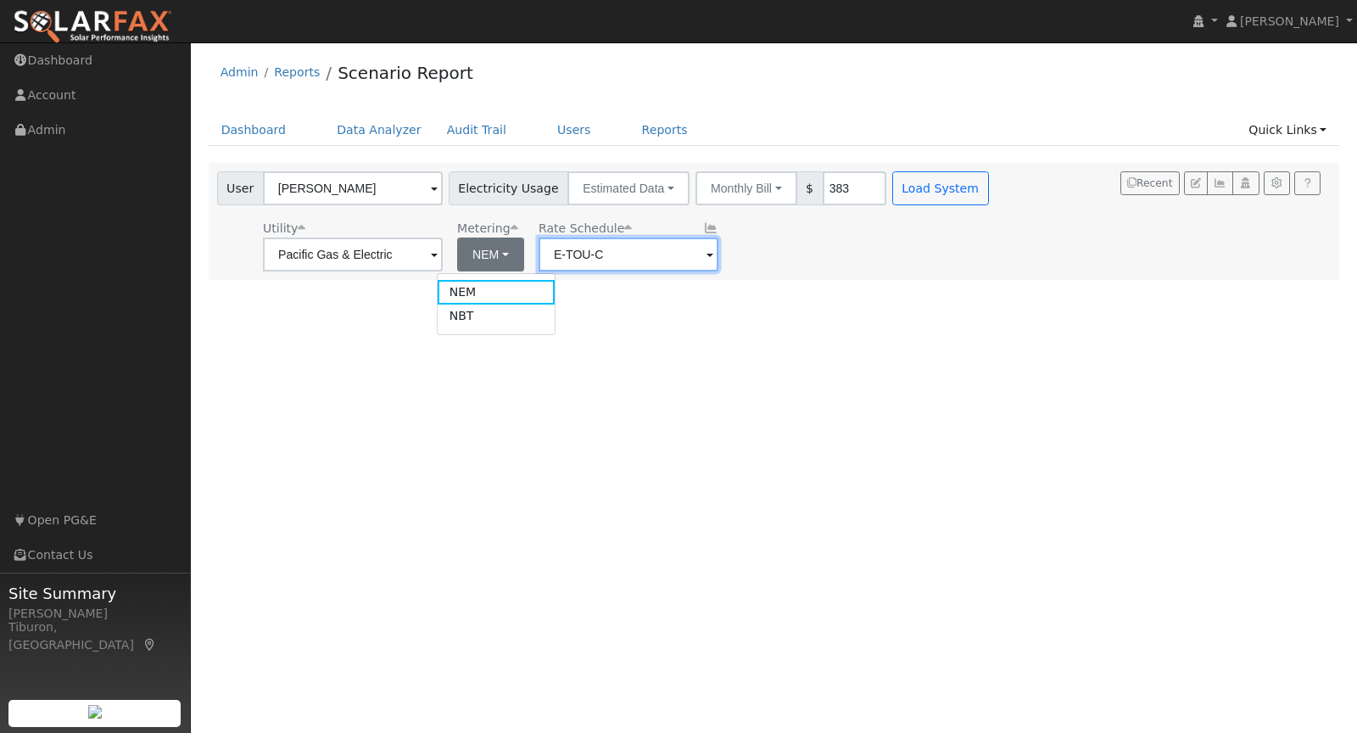
click at [569, 256] on input "E-TOU-C" at bounding box center [629, 254] width 180 height 34
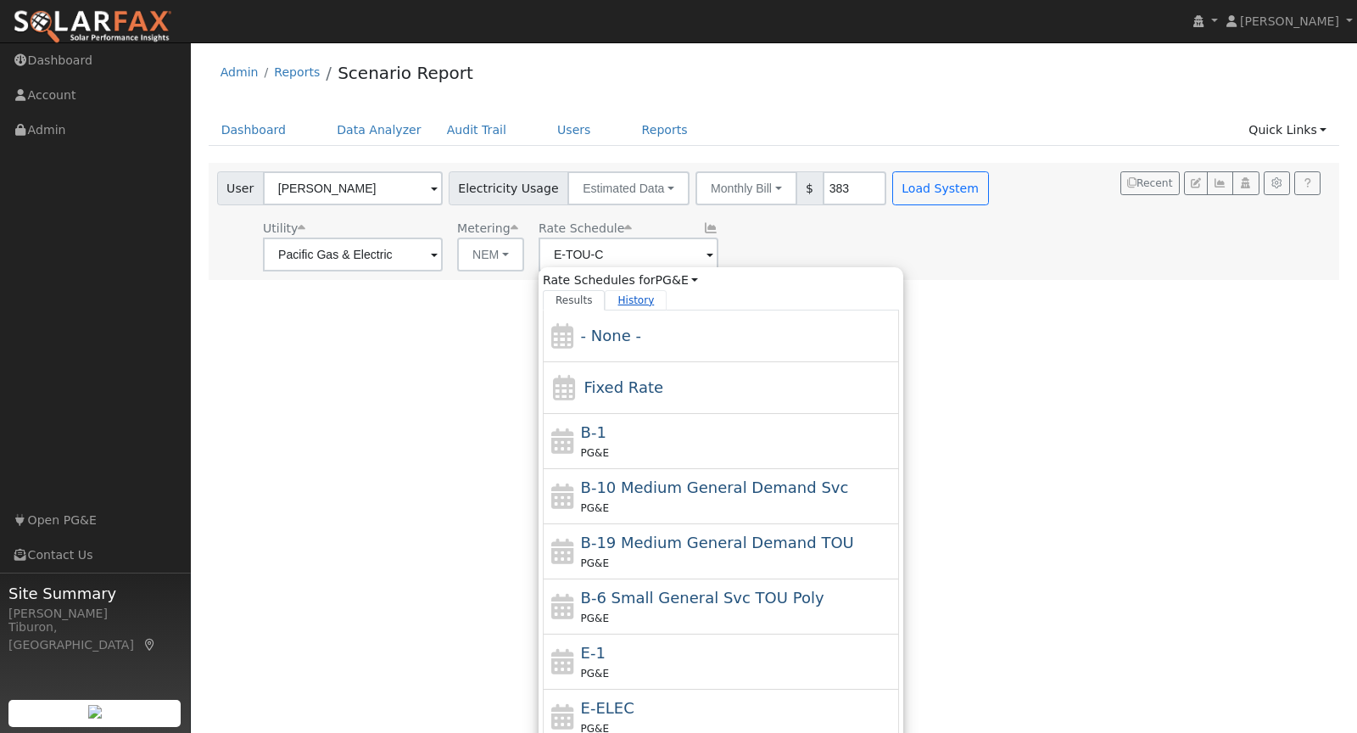
click at [610, 297] on link "History" at bounding box center [636, 300] width 62 height 20
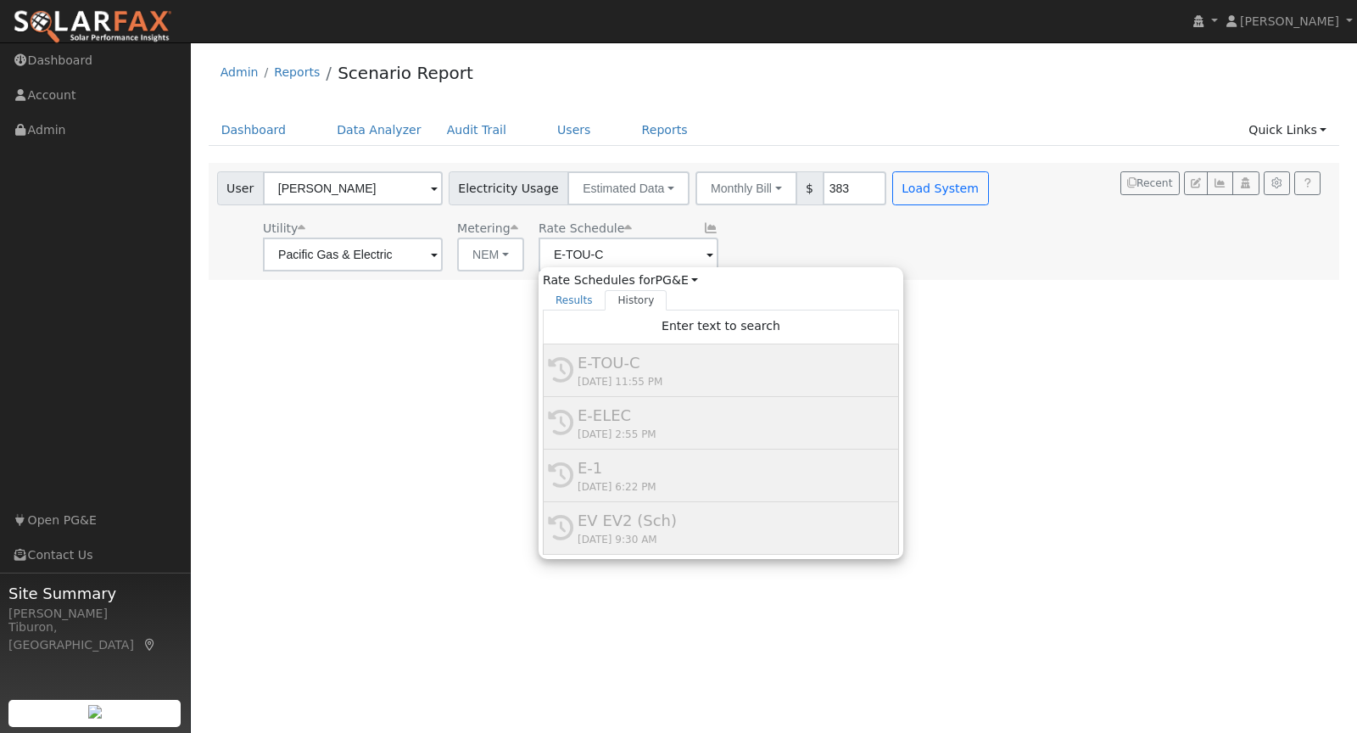
click at [359, 399] on div "User Profile First name Last name Email Email Notifications No Emails No Emails…" at bounding box center [774, 387] width 1166 height 690
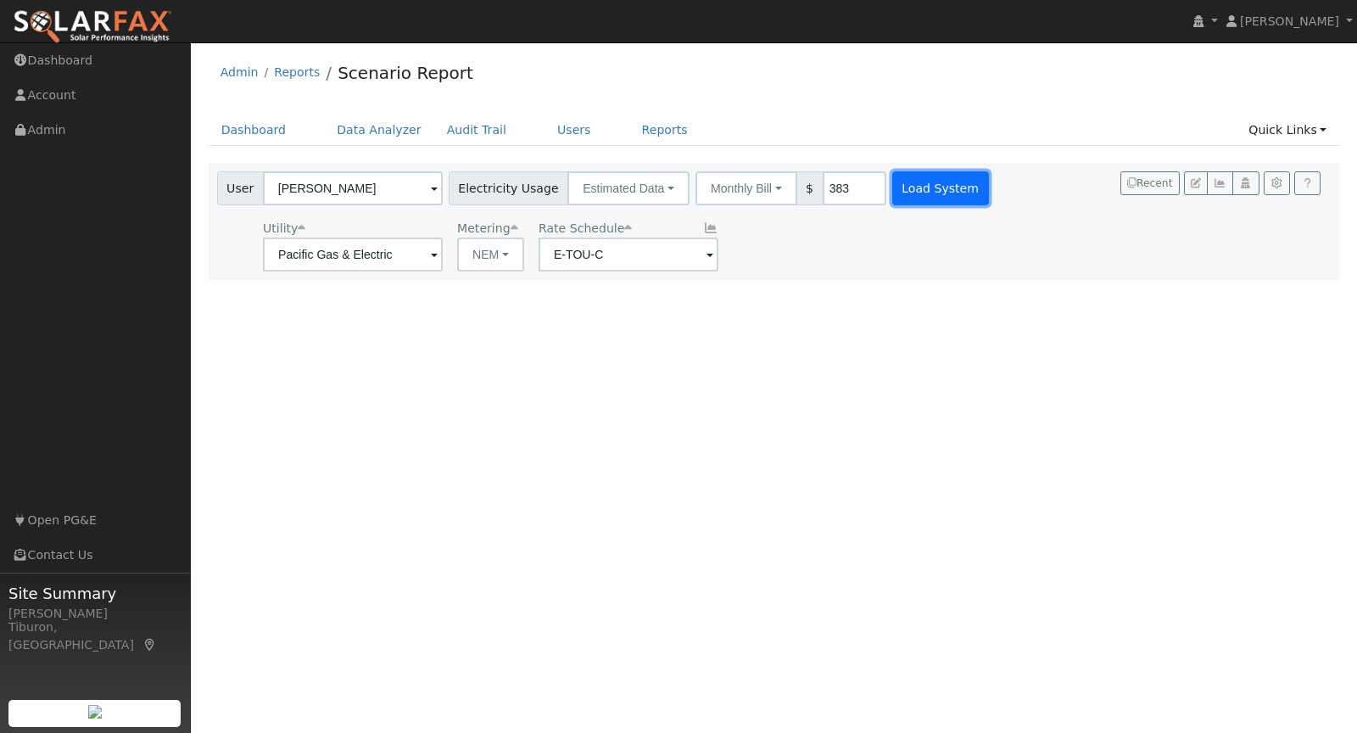
click at [902, 187] on button "Load System" at bounding box center [940, 188] width 97 height 34
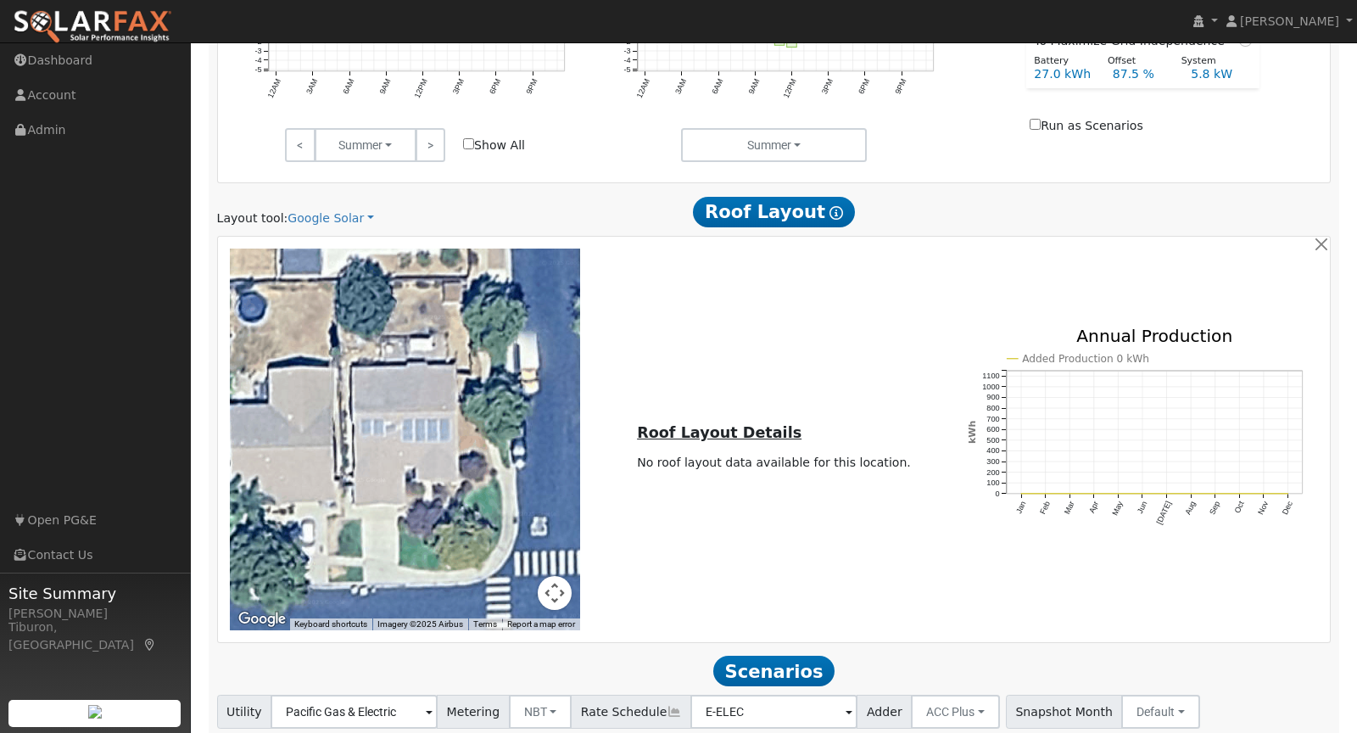
scroll to position [757, 0]
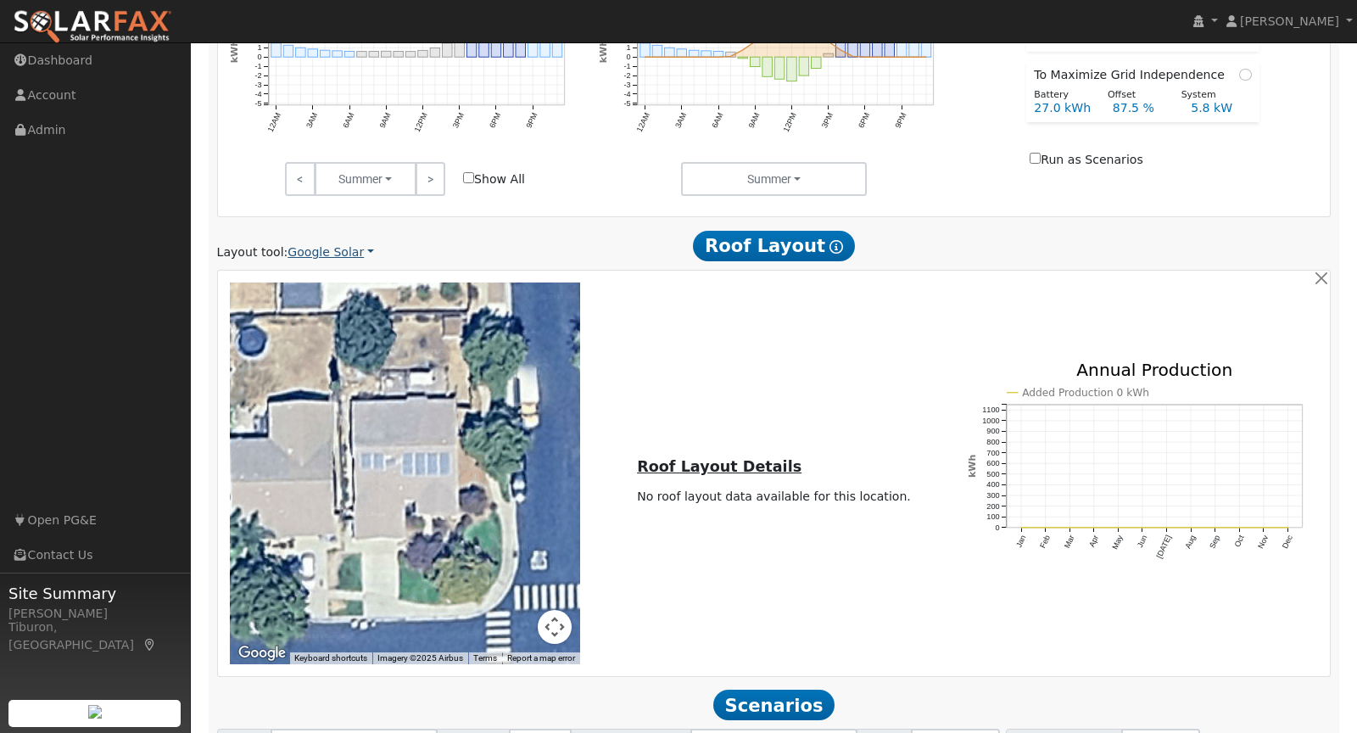
click at [312, 247] on link "Google Solar" at bounding box center [331, 252] width 87 height 18
click at [329, 327] on link "Aurora" at bounding box center [345, 328] width 118 height 24
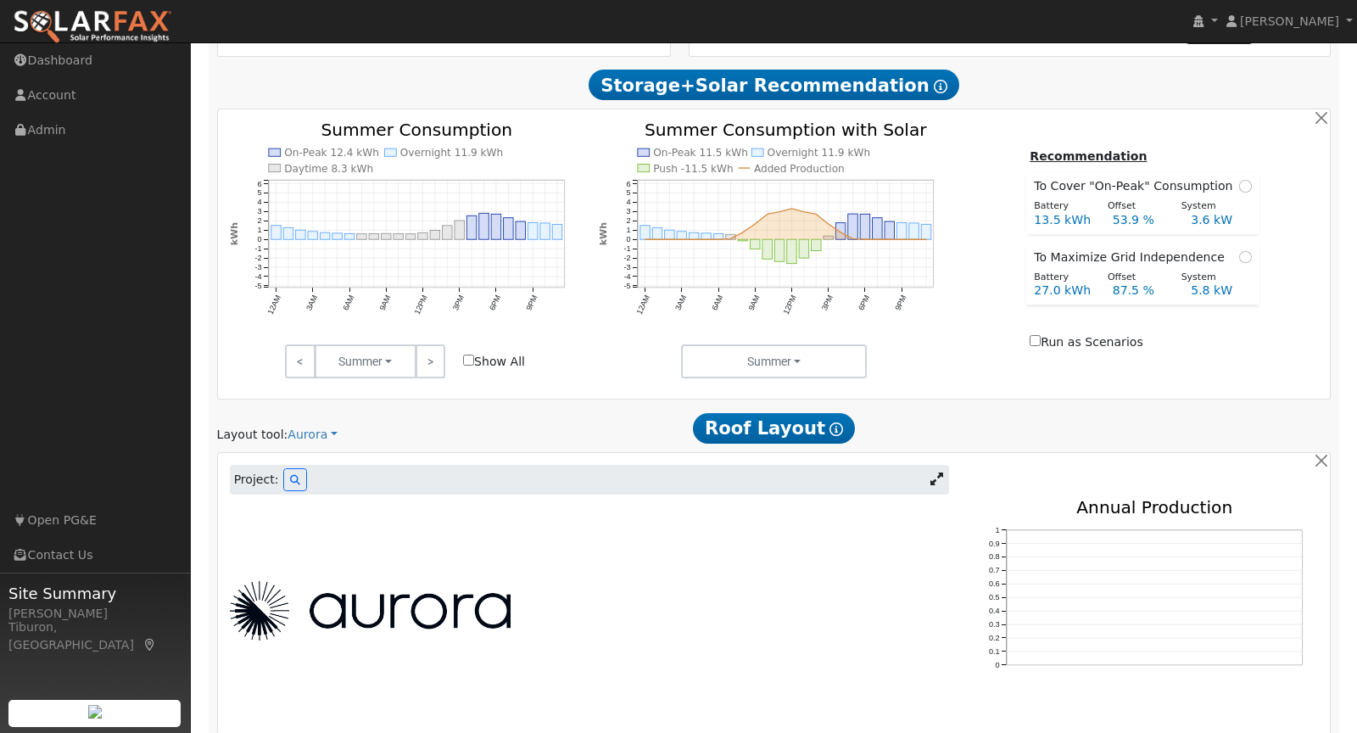
scroll to position [659, 0]
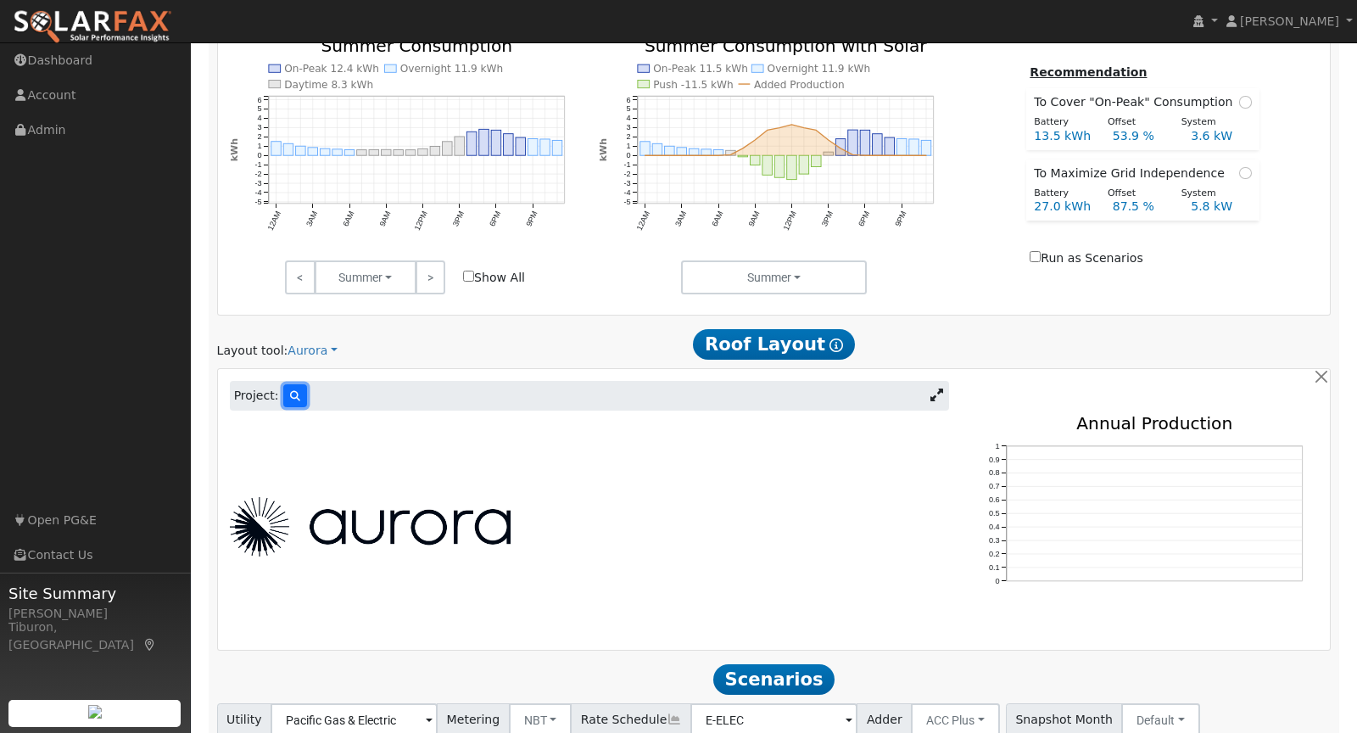
click at [291, 391] on icon at bounding box center [295, 396] width 10 height 10
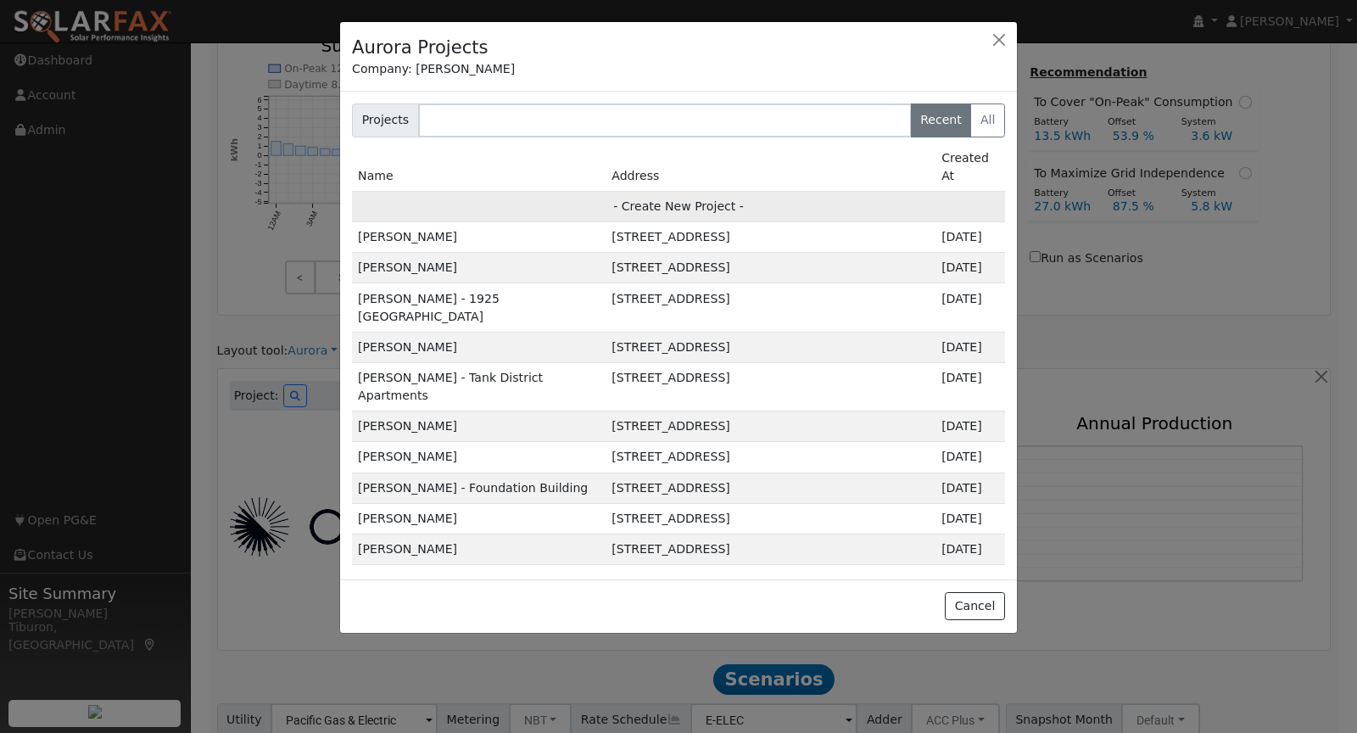
click at [672, 191] on td "- Create New Project -" at bounding box center [678, 206] width 653 height 31
type input "[PERSON_NAME]"
type input "[GEOGRAPHIC_DATA]"
type input "Olivehurst"
type input "CA"
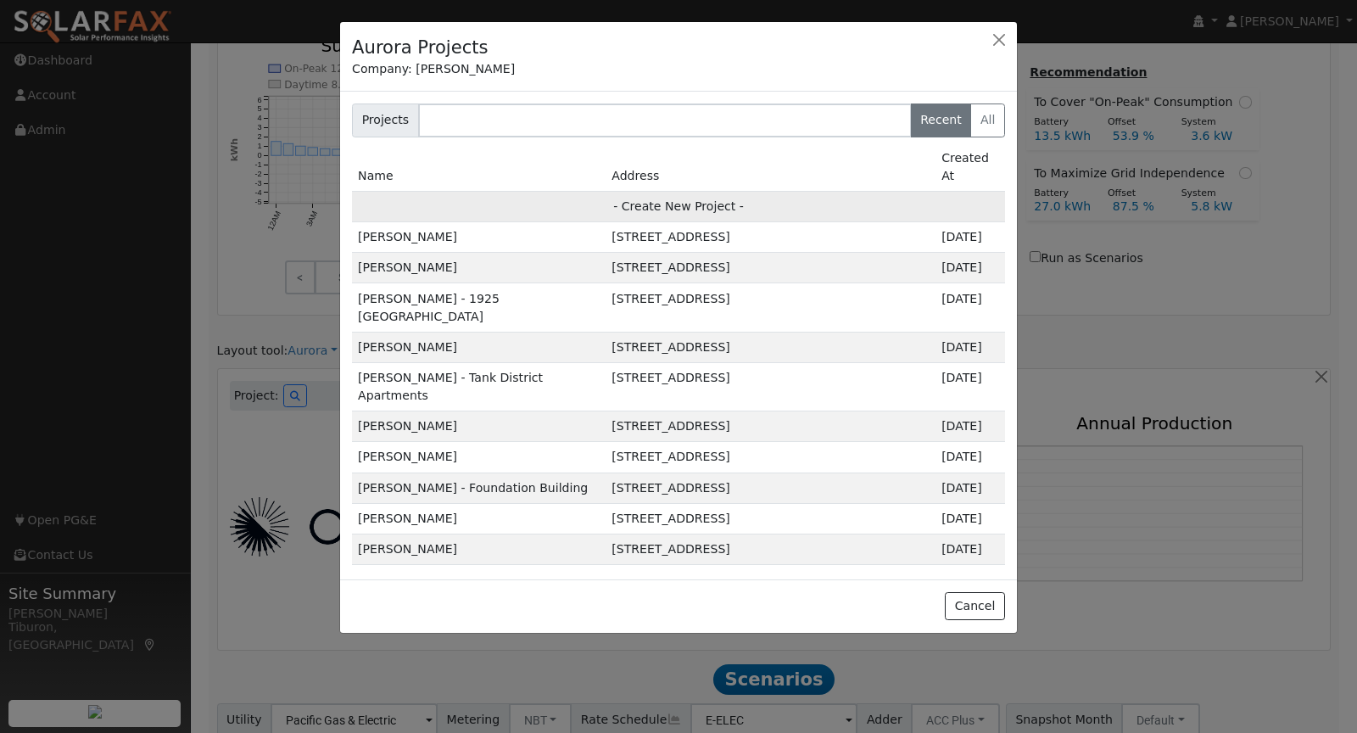
type input "95961"
type input "Design"
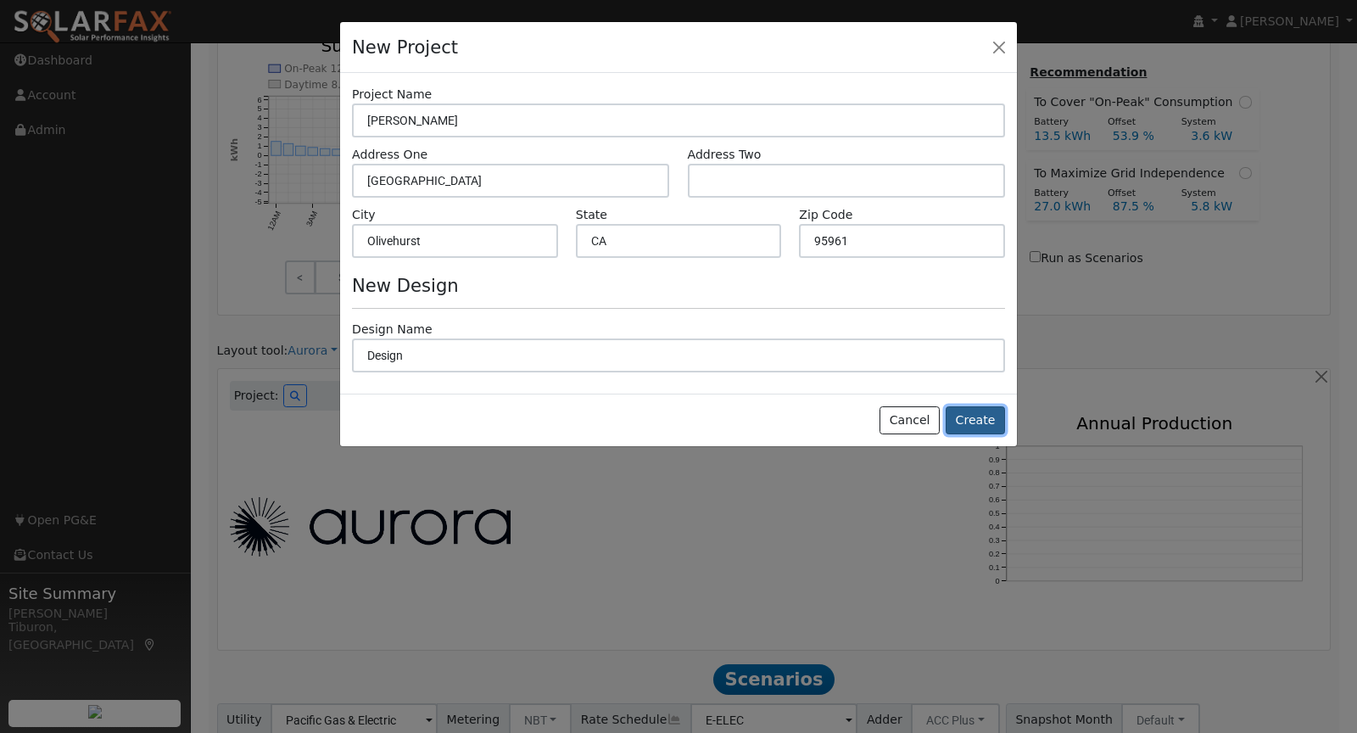
click at [982, 416] on button "Create" at bounding box center [975, 420] width 59 height 29
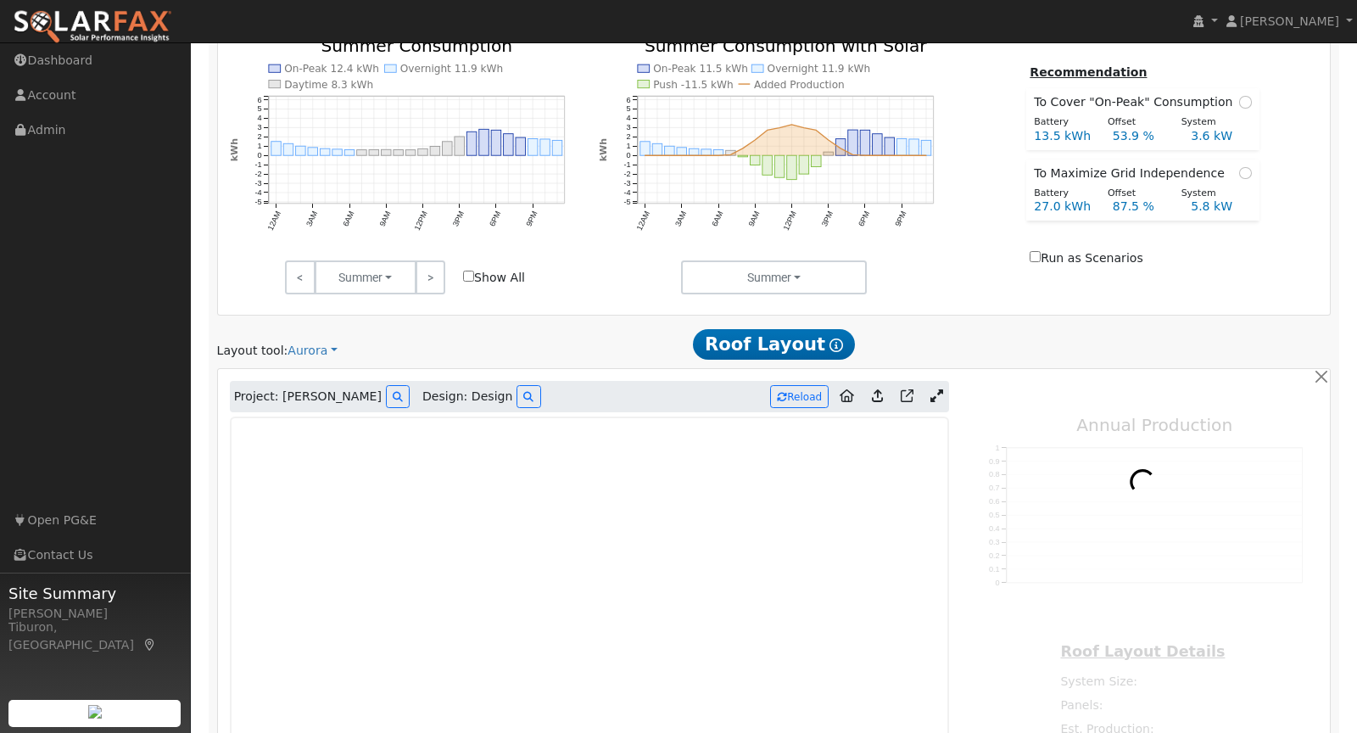
type input "0"
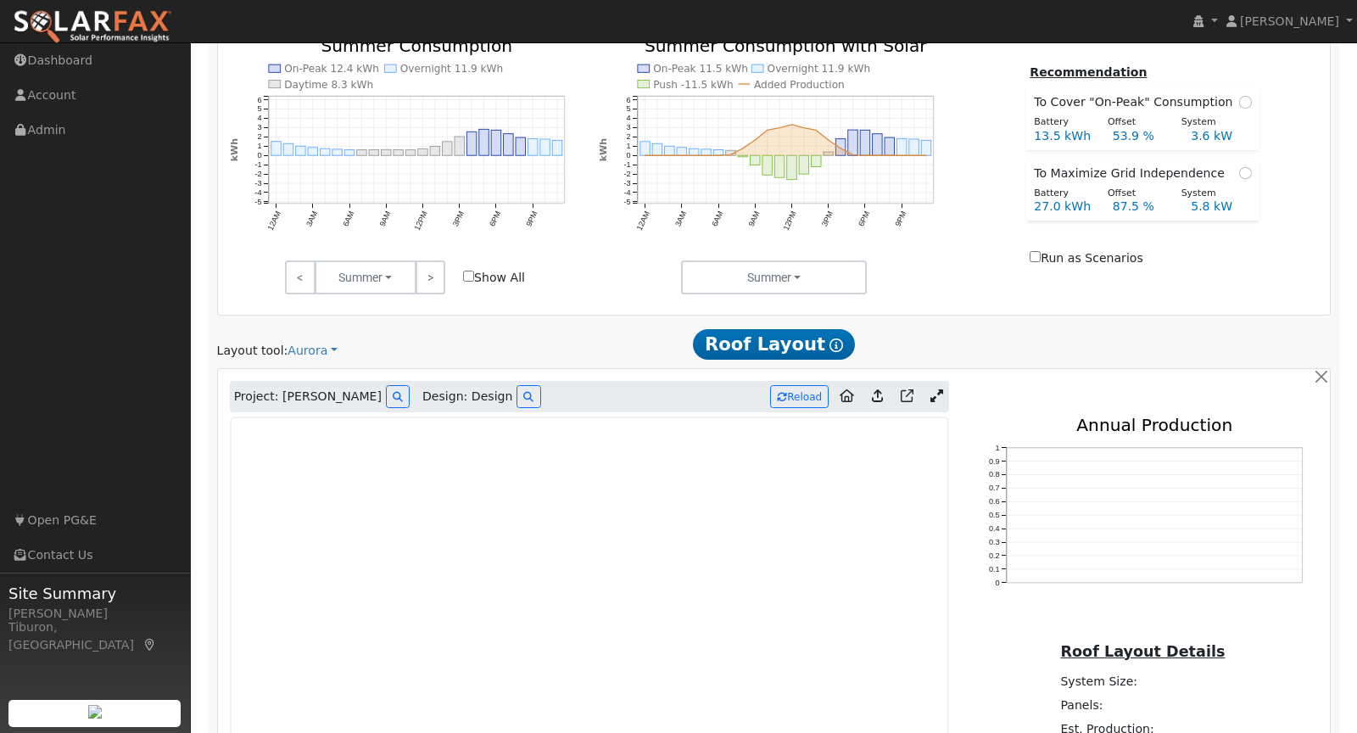
click at [941, 389] on icon at bounding box center [936, 395] width 13 height 13
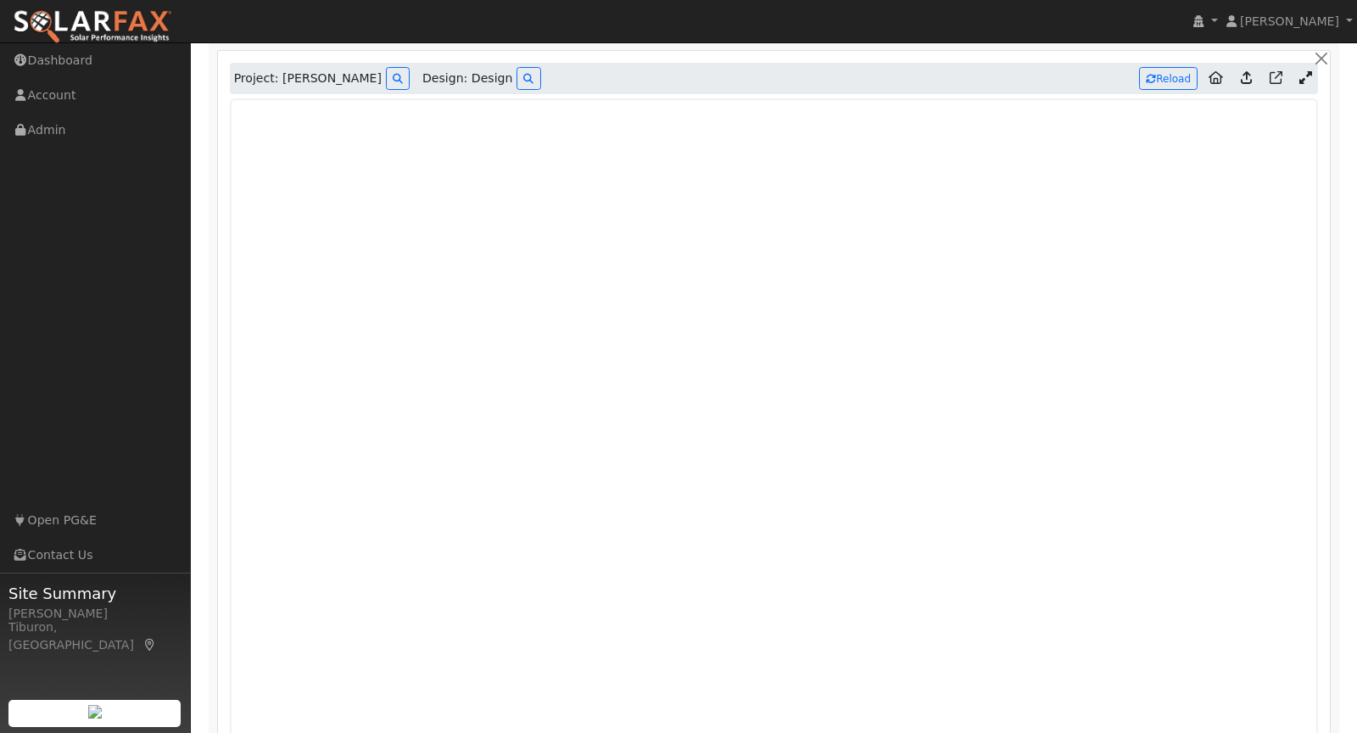
scroll to position [976, 0]
